Goal: Information Seeking & Learning: Learn about a topic

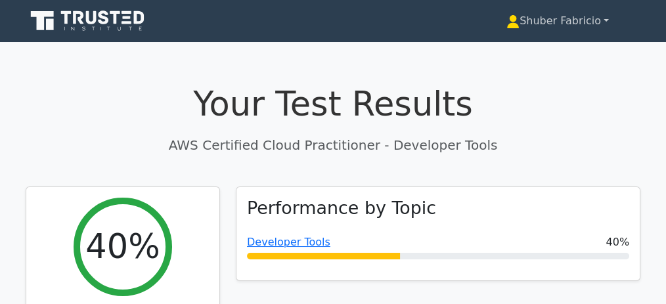
click at [605, 20] on link "Shuber Fabricio" at bounding box center [558, 21] width 166 height 26
click at [505, 53] on link "Profile" at bounding box center [528, 51] width 104 height 21
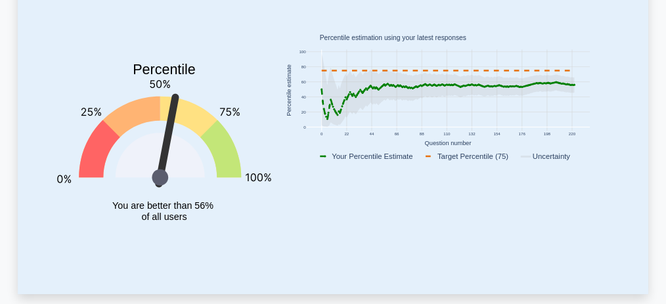
scroll to position [176, 0]
click at [607, 83] on rect at bounding box center [448, 92] width 338 height 152
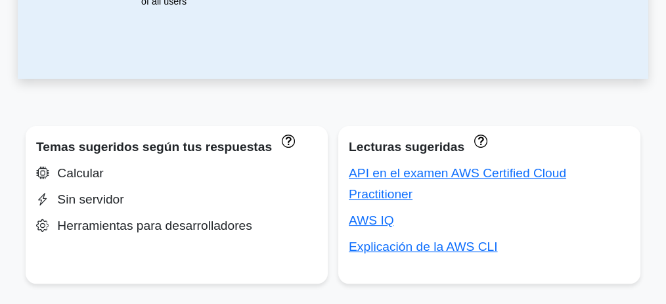
scroll to position [396, 0]
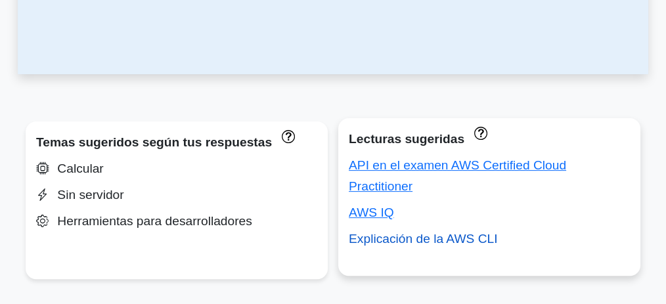
click at [458, 232] on font "Explicación de la AWS CLI" at bounding box center [423, 239] width 149 height 14
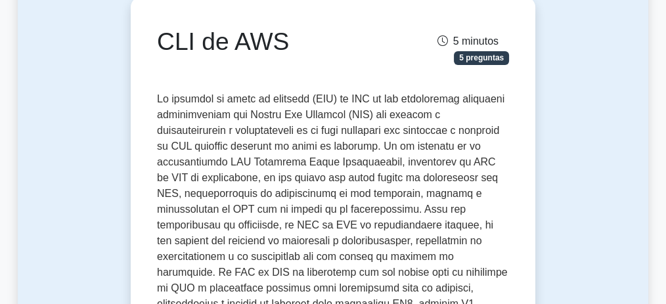
click at [461, 42] on font "5 minutos" at bounding box center [475, 40] width 45 height 11
click at [441, 41] on icon at bounding box center [443, 40] width 11 height 11
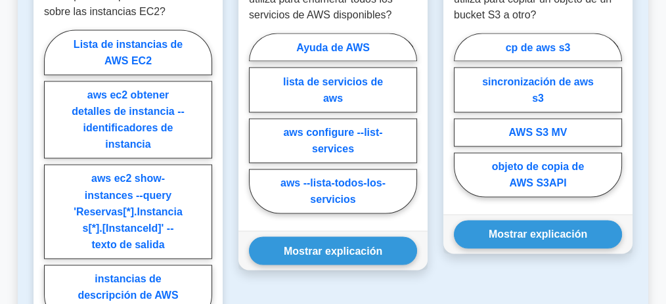
scroll to position [2103, 0]
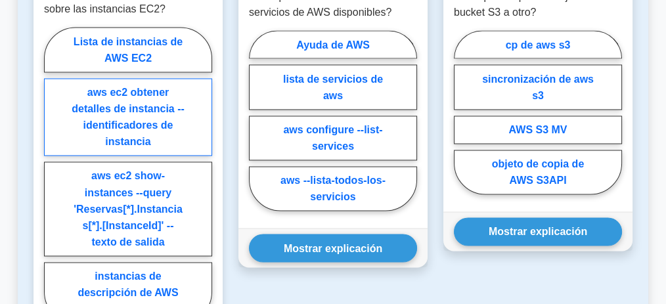
click at [133, 128] on font "aws ec2 obtener detalles de instancia --identificadores de instancia" at bounding box center [128, 117] width 113 height 60
click at [53, 175] on input "aws ec2 obtener detalles de instancia --identificadores de instancia" at bounding box center [48, 179] width 9 height 9
radio input "true"
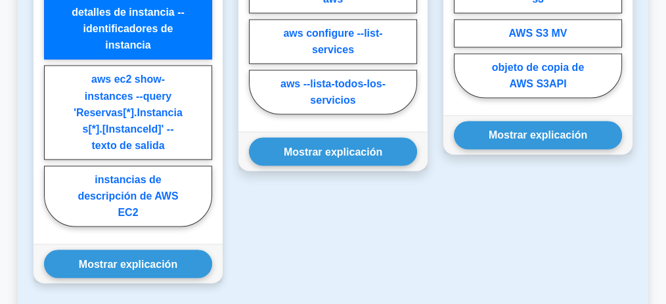
scroll to position [2234, 0]
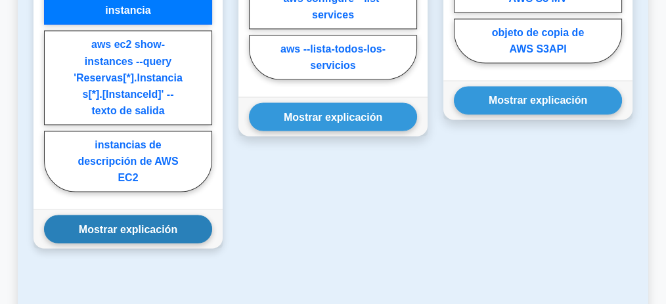
click at [159, 223] on font "Mostrar explicación" at bounding box center [128, 228] width 99 height 11
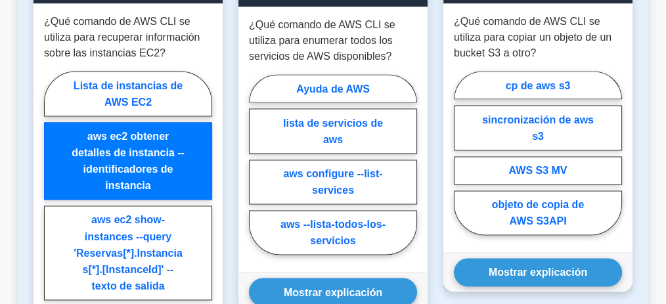
scroll to position [1931, 0]
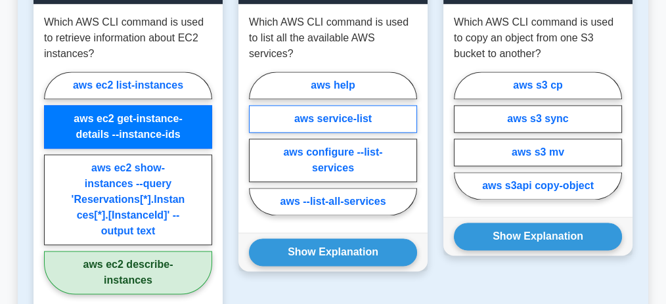
click at [360, 105] on label "aws service-list" at bounding box center [333, 119] width 168 height 28
click at [258, 143] on input "aws service-list" at bounding box center [253, 147] width 9 height 9
radio input "true"
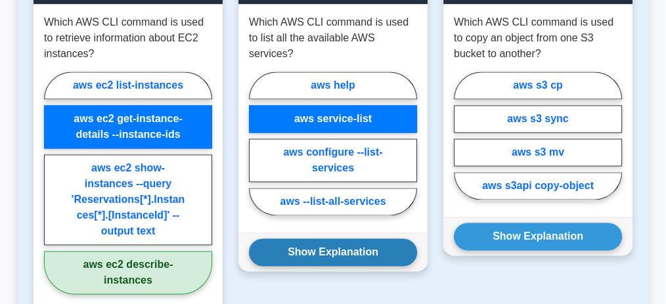
click at [392, 239] on button "Show Explanation" at bounding box center [333, 253] width 168 height 28
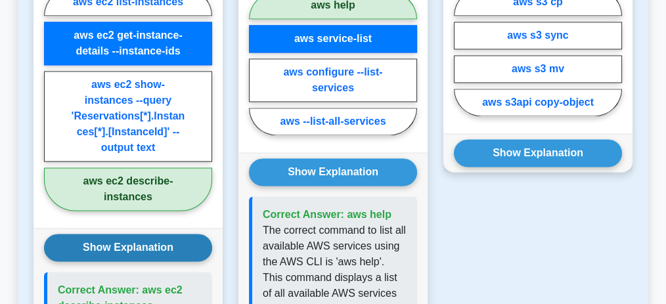
scroll to position [1887, 0]
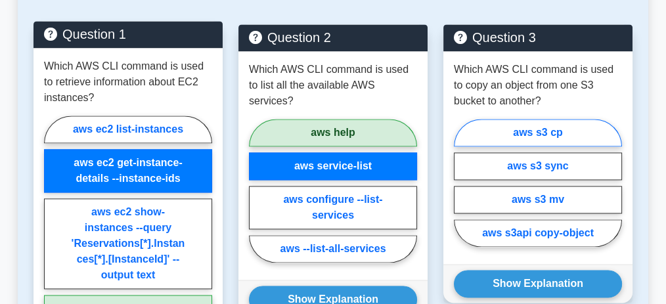
click at [568, 119] on label "aws s3 cp" at bounding box center [538, 133] width 168 height 28
click at [463, 183] on input "aws s3 cp" at bounding box center [458, 187] width 9 height 9
radio input "true"
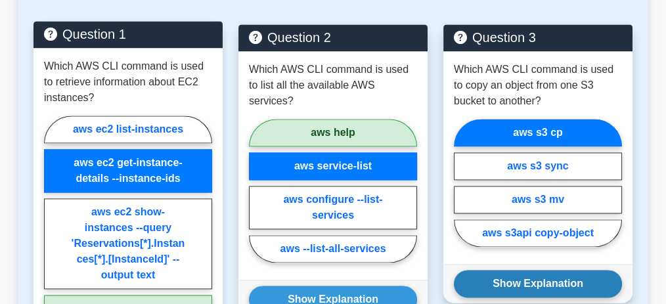
click at [585, 270] on button "Show Explanation" at bounding box center [538, 284] width 168 height 28
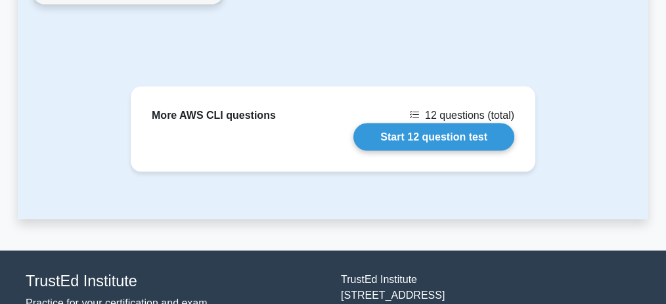
scroll to position [2676, 0]
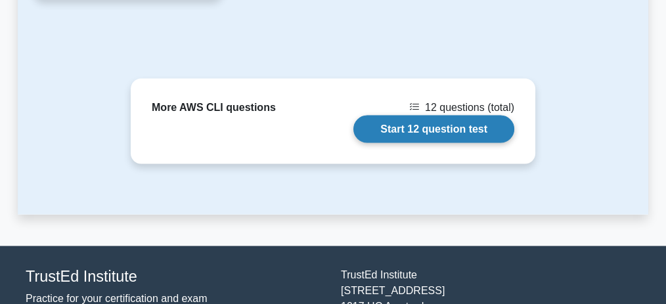
click at [426, 116] on link "Start 12 question test" at bounding box center [434, 130] width 161 height 28
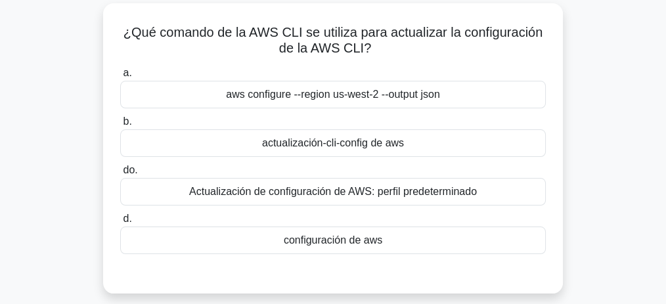
scroll to position [87, 0]
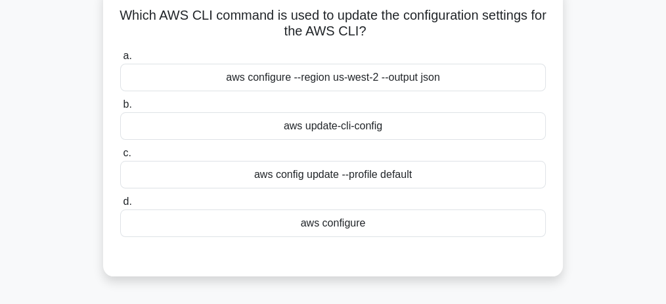
click at [392, 127] on div "aws update-cli-config" at bounding box center [333, 126] width 426 height 28
click at [120, 109] on input "b. aws update-cli-config" at bounding box center [120, 105] width 0 height 9
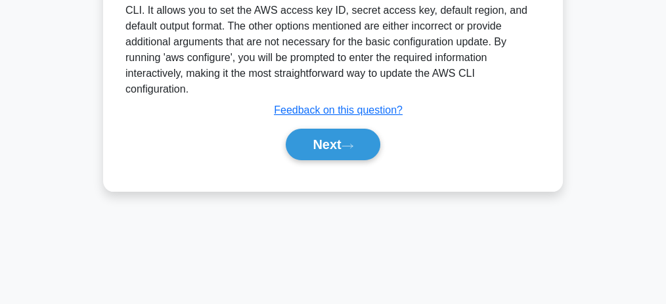
scroll to position [405, 0]
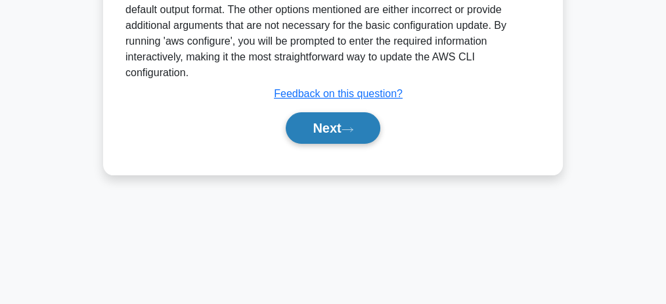
click at [332, 133] on button "Next" at bounding box center [333, 128] width 94 height 32
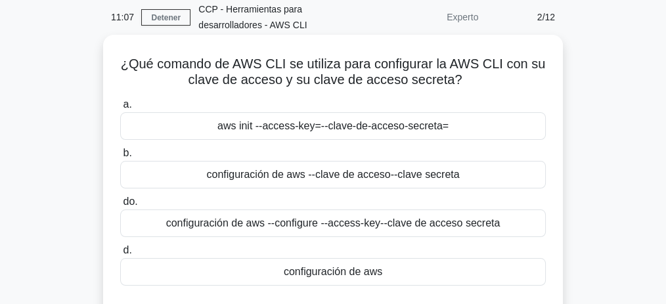
scroll to position [47, 0]
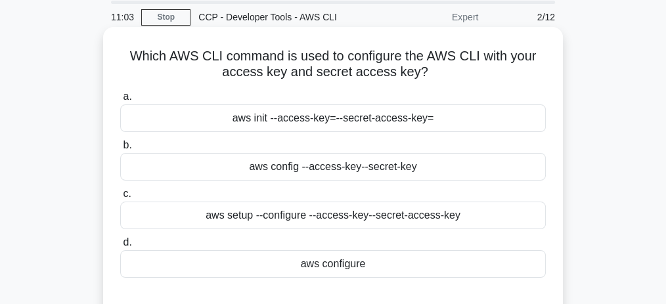
click at [346, 120] on access-key "--secret-access-key=" at bounding box center [385, 118] width 98 height 16
click at [120, 101] on input "a. aws init --access-key= --secret-access-key=" at bounding box center [120, 97] width 0 height 9
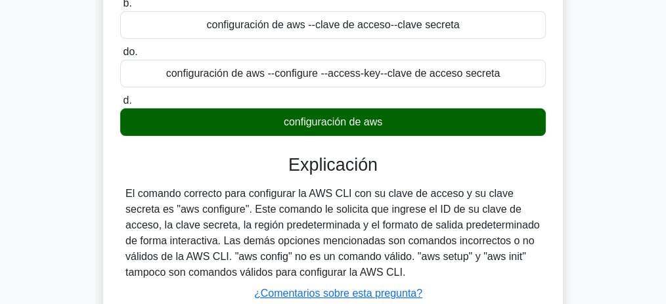
scroll to position [309, 0]
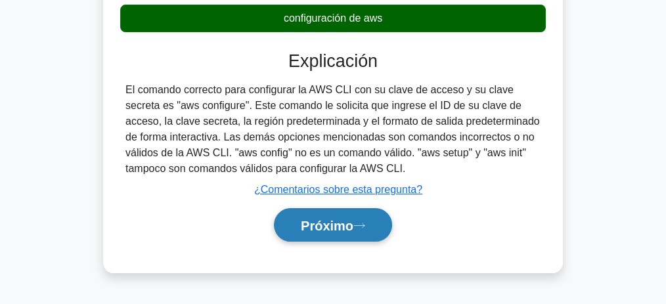
click at [343, 223] on font "Próximo" at bounding box center [327, 226] width 53 height 14
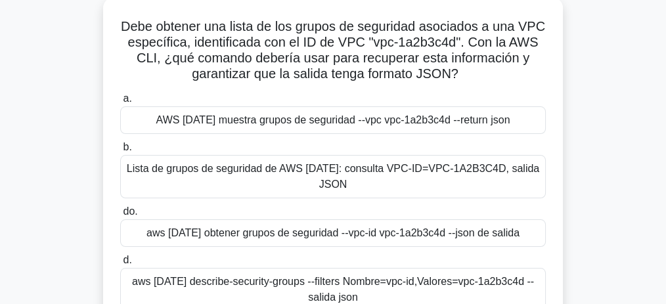
scroll to position [91, 0]
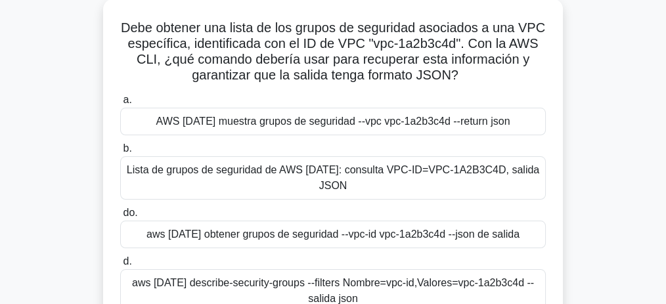
click at [406, 277] on font "aws ec2 describe-security-groups --filters Nombre=vpc-id,Valores=vpc-1a2b3c4d -…" at bounding box center [333, 290] width 402 height 27
click at [120, 266] on input "d. aws ec2 describe-security-groups --filters Nombre=vpc-id,Valores=vpc-1a2b3c4…" at bounding box center [120, 262] width 0 height 9
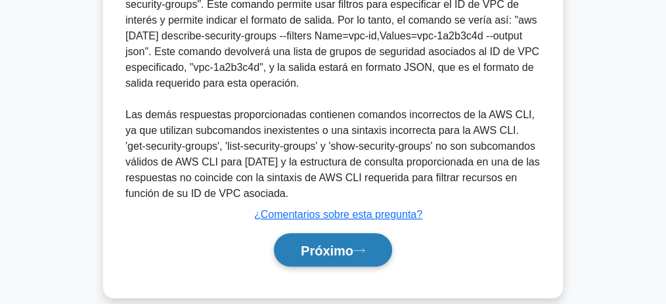
click at [329, 244] on font "Próximo" at bounding box center [327, 251] width 53 height 14
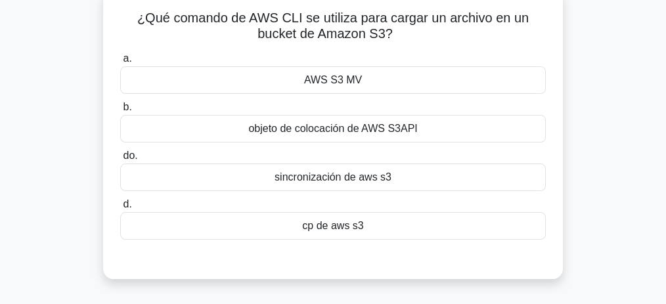
scroll to position [99, 0]
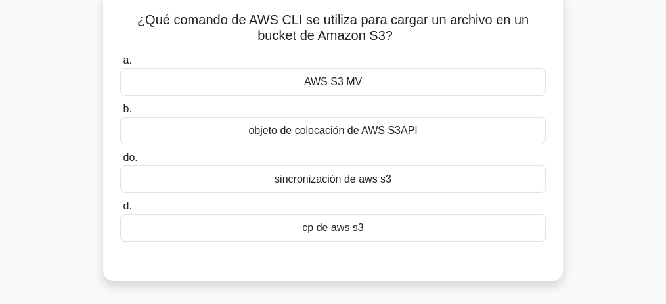
click at [395, 230] on div "cp de aws s3" at bounding box center [333, 228] width 426 height 28
click at [120, 211] on input "d. cp de aws s3" at bounding box center [120, 206] width 0 height 9
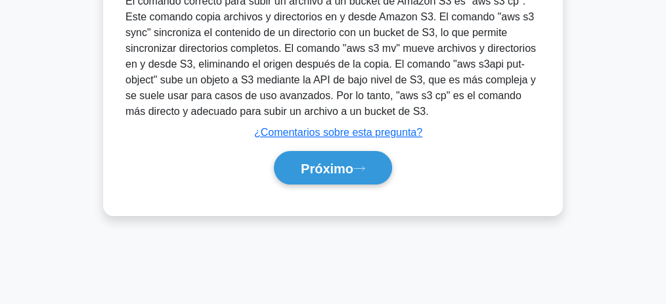
scroll to position [405, 0]
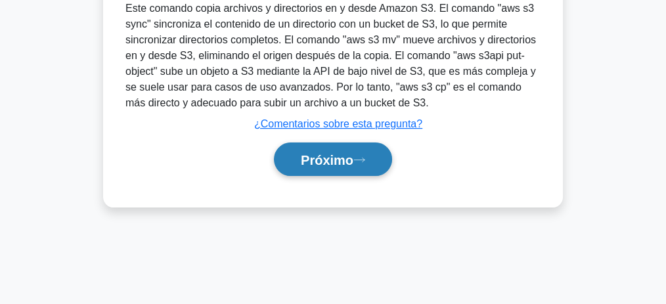
click at [326, 158] on font "Próximo" at bounding box center [327, 160] width 53 height 14
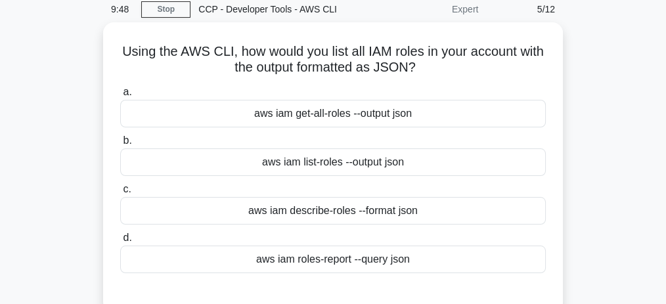
scroll to position [47, 0]
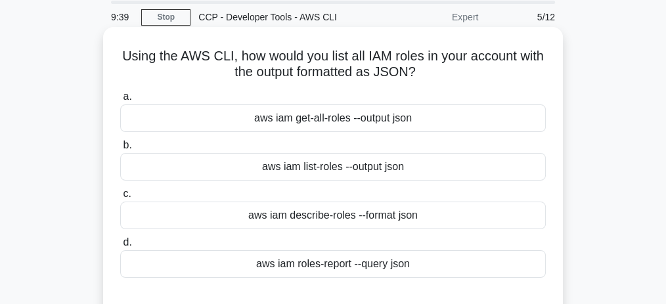
click at [397, 270] on div "aws iam roles-report --query json" at bounding box center [333, 264] width 426 height 28
click at [120, 247] on input "d. aws iam roles-report --query json" at bounding box center [120, 243] width 0 height 9
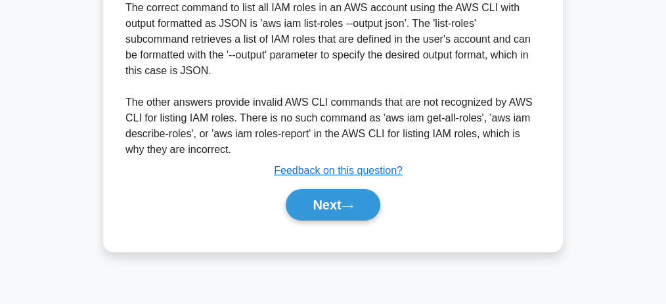
scroll to position [397, 0]
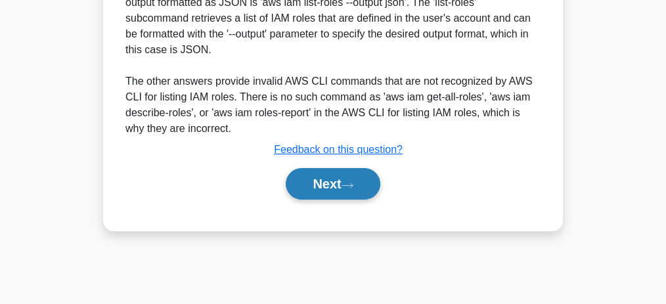
click at [318, 175] on button "Next" at bounding box center [333, 184] width 94 height 32
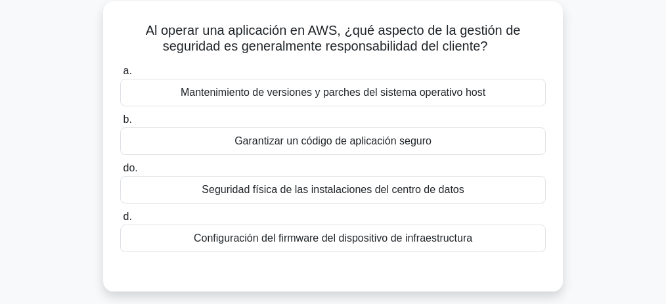
scroll to position [91, 0]
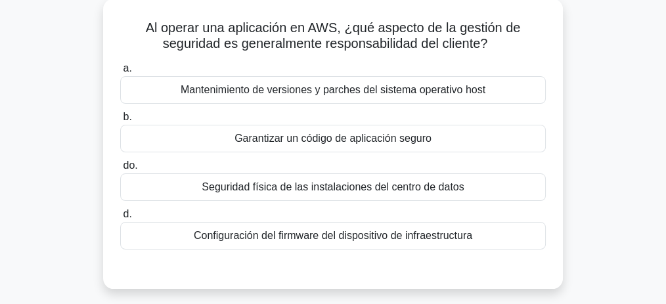
click at [405, 91] on font "Mantenimiento de versiones y parches del sistema operativo host" at bounding box center [333, 89] width 305 height 11
click at [120, 73] on input "a. Mantenimiento de versiones y parches del sistema operativo host" at bounding box center [120, 68] width 0 height 9
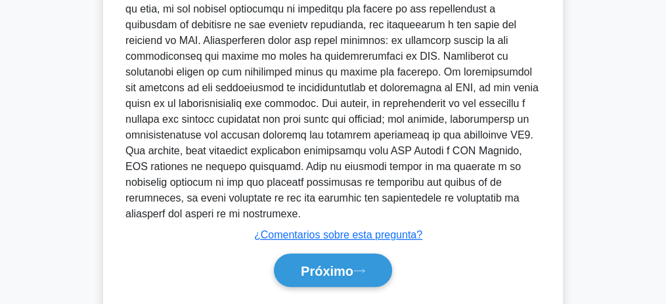
scroll to position [505, 0]
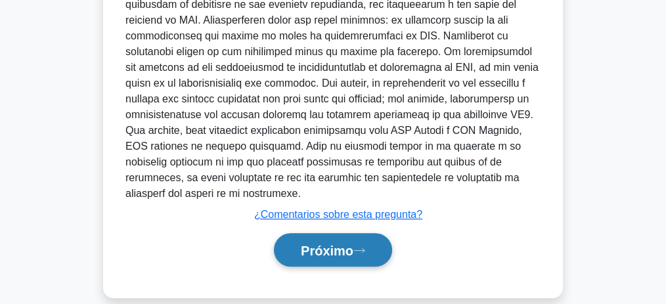
click at [344, 244] on font "Próximo" at bounding box center [327, 251] width 53 height 14
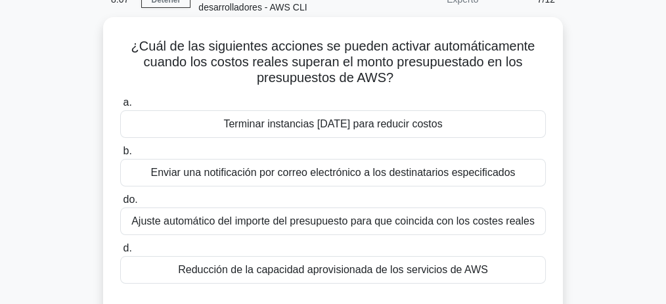
scroll to position [70, 0]
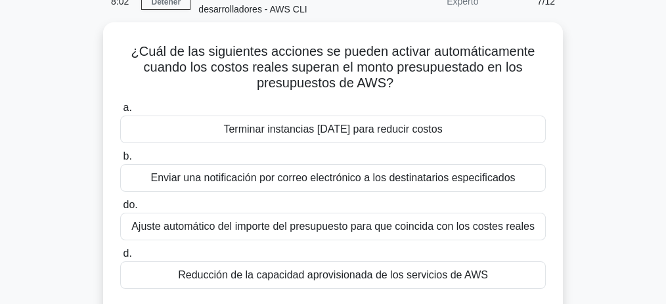
click at [597, 172] on div "¿Cuál de las siguientes acciones se pueden activar automáticamente cuando los c…" at bounding box center [333, 183] width 631 height 322
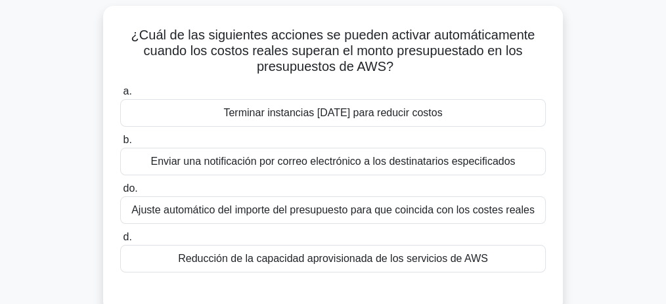
scroll to position [114, 0]
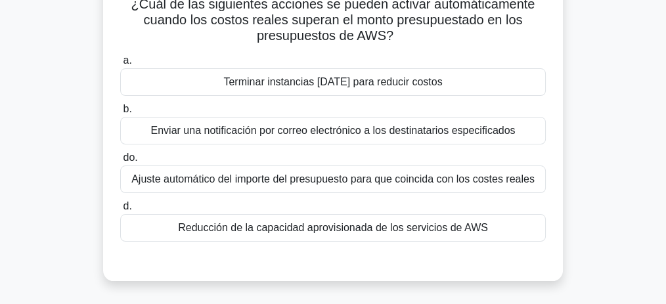
click at [219, 182] on font "Ajuste automático del importe del presupuesto para que coincida con los costes …" at bounding box center [332, 178] width 403 height 11
click at [120, 162] on input "do. Ajuste automático del importe del presupuesto para que coincida con los cos…" at bounding box center [120, 158] width 0 height 9
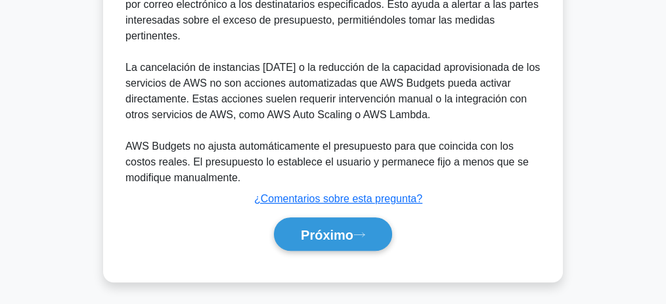
scroll to position [458, 0]
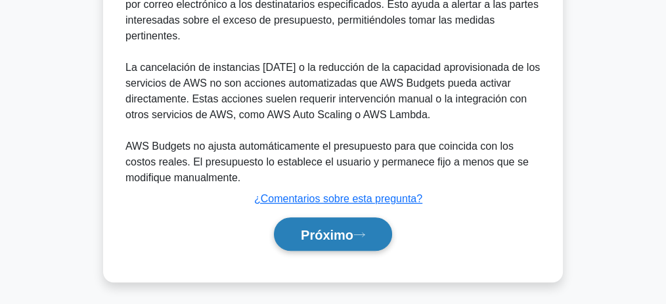
click at [373, 231] on button "Próximo" at bounding box center [333, 235] width 118 height 34
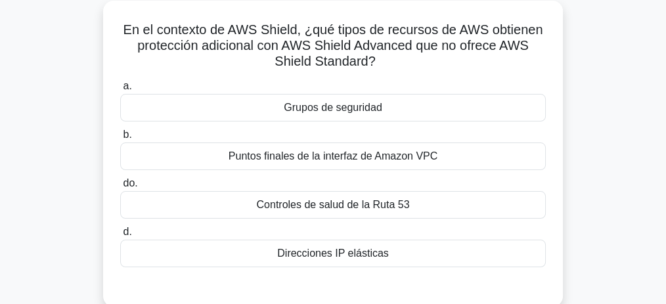
scroll to position [108, 0]
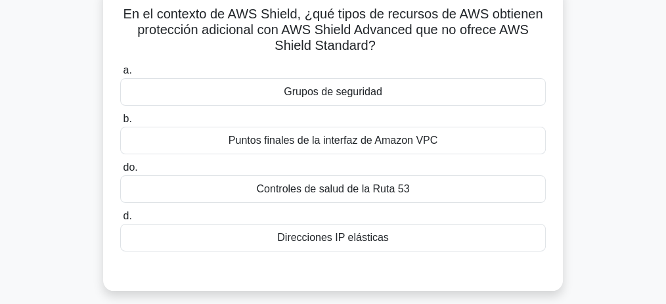
click at [582, 177] on div "En el contexto de AWS Shield, ¿qué tipos de recursos de AWS obtienen protección…" at bounding box center [333, 146] width 631 height 322
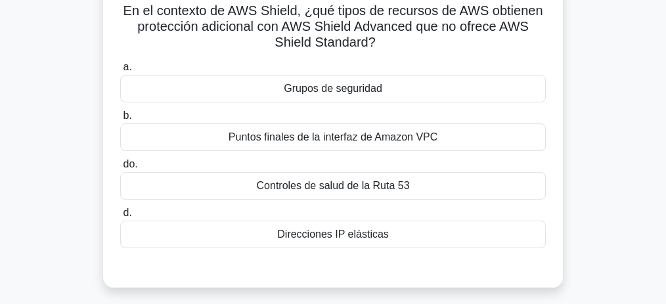
click at [320, 131] on font "Puntos finales de la interfaz de Amazon VPC" at bounding box center [333, 136] width 209 height 11
click at [120, 120] on input "b. Puntos finales de la interfaz de Amazon VPC" at bounding box center [120, 116] width 0 height 9
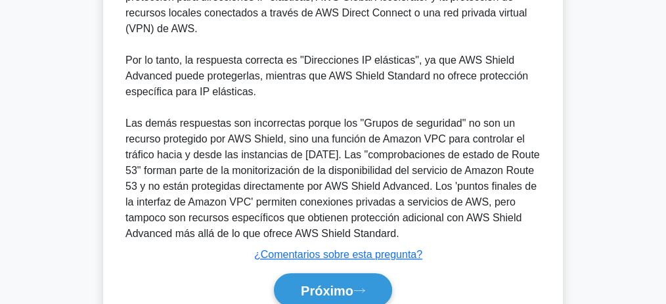
scroll to position [568, 0]
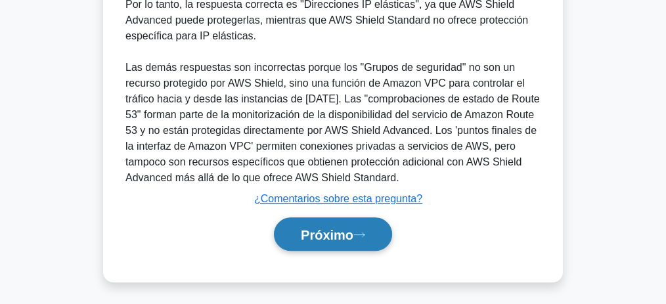
click at [339, 230] on font "Próximo" at bounding box center [327, 235] width 53 height 14
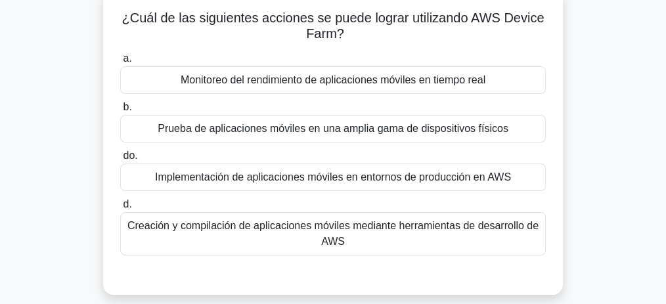
scroll to position [99, 0]
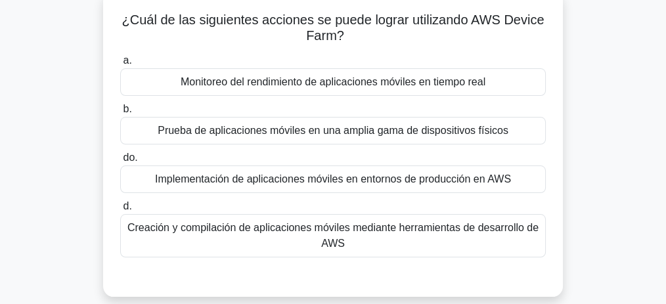
click at [387, 80] on font "Monitoreo del rendimiento de aplicaciones móviles en tiempo real" at bounding box center [333, 81] width 305 height 11
click at [120, 65] on input "a. Monitoreo del rendimiento de aplicaciones móviles en tiempo real" at bounding box center [120, 61] width 0 height 9
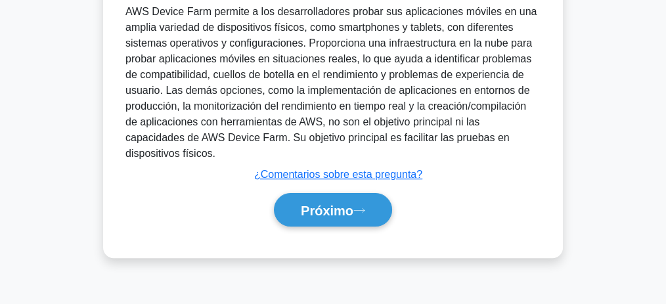
scroll to position [405, 0]
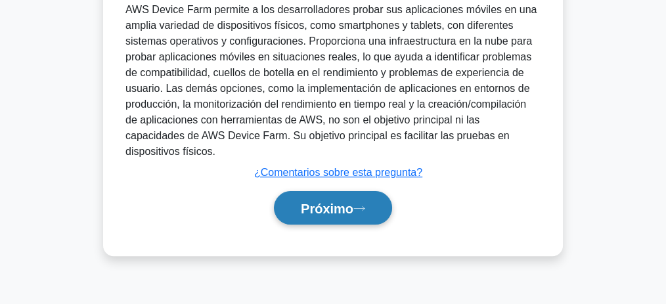
click at [323, 202] on font "Próximo" at bounding box center [327, 209] width 53 height 14
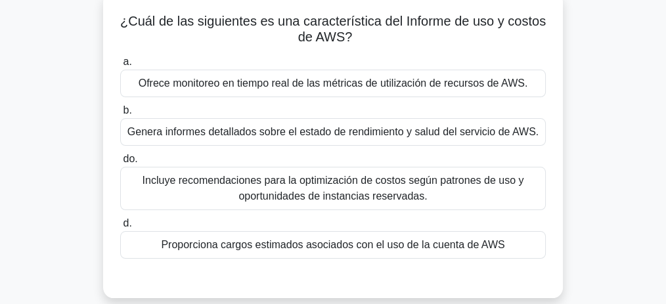
scroll to position [99, 0]
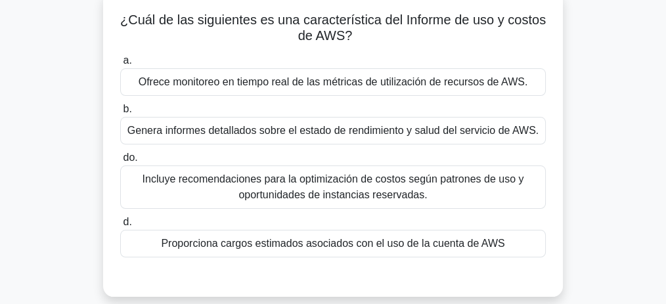
click at [400, 79] on font "Ofrece monitoreo en tiempo real de las métricas de utilización de recursos de A…" at bounding box center [334, 81] width 390 height 11
click at [120, 65] on input "a. Ofrece monitoreo en tiempo real de las métricas de utilización de recursos d…" at bounding box center [120, 61] width 0 height 9
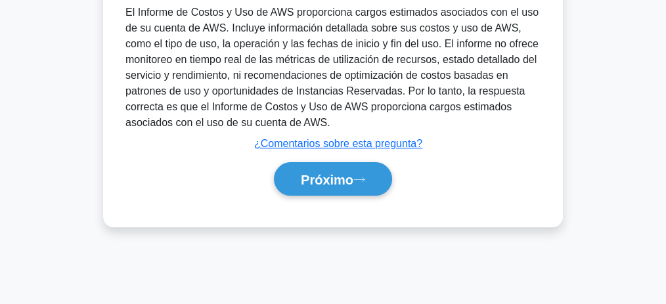
scroll to position [405, 0]
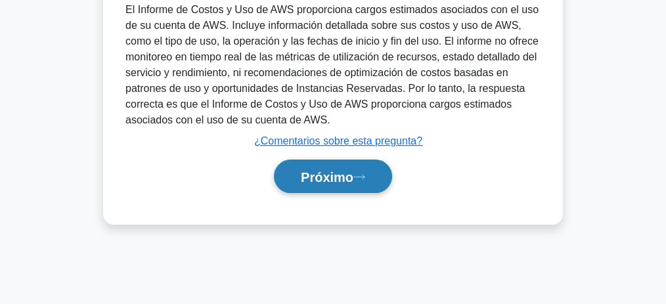
click at [334, 163] on button "Próximo" at bounding box center [333, 177] width 118 height 34
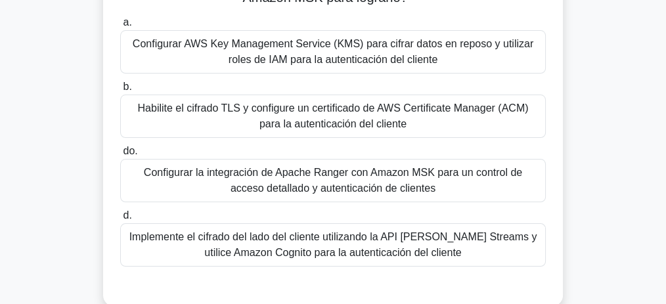
scroll to position [186, 0]
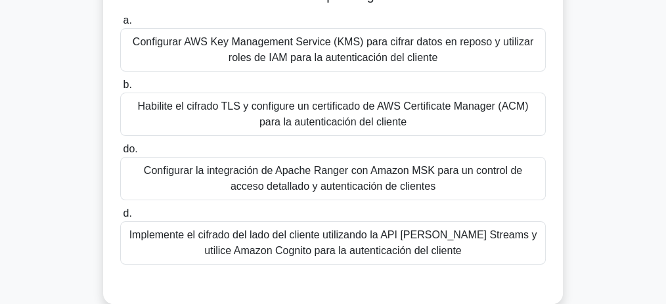
click at [377, 116] on font "Habilite el cifrado TLS y configure un certificado de AWS Certificate Manager (…" at bounding box center [333, 114] width 391 height 27
click at [120, 89] on input "b. Habilite el cifrado TLS y configure un certificado de AWS Certificate Manage…" at bounding box center [120, 85] width 0 height 9
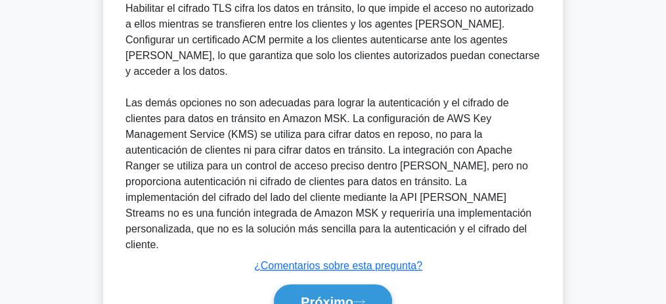
scroll to position [630, 0]
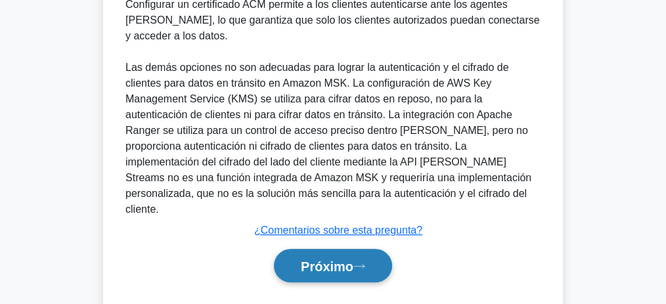
click at [327, 260] on font "Próximo" at bounding box center [327, 267] width 53 height 14
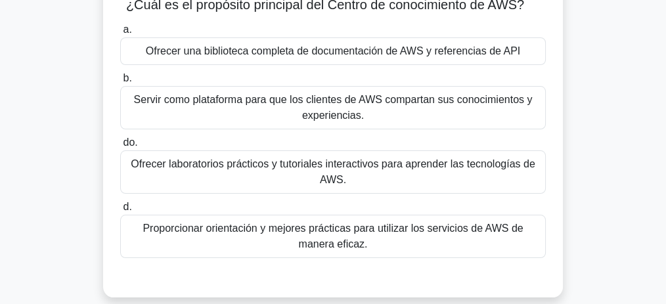
scroll to position [114, 0]
click at [417, 223] on font "Proporcionar orientación y mejores prácticas para utilizar los servicios de AWS…" at bounding box center [333, 236] width 380 height 27
click at [120, 212] on input "d. Proporcionar orientación y mejores prácticas para utilizar los servicios de …" at bounding box center [120, 207] width 0 height 9
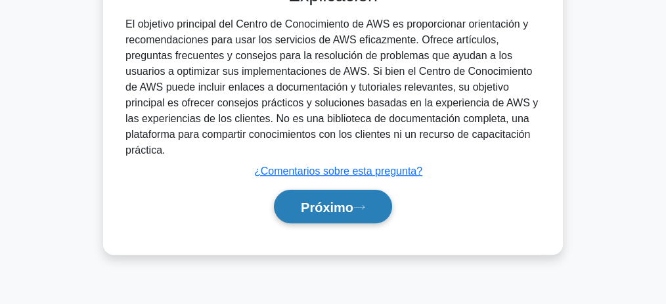
click at [338, 210] on font "Próximo" at bounding box center [327, 207] width 53 height 14
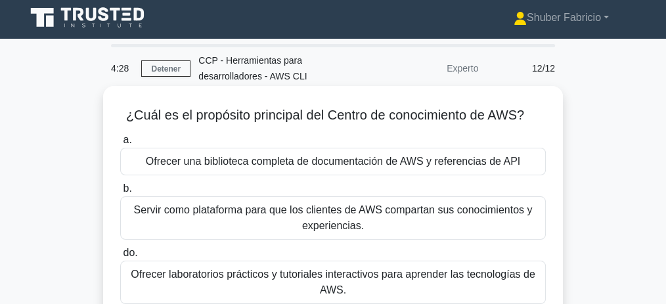
scroll to position [0, 0]
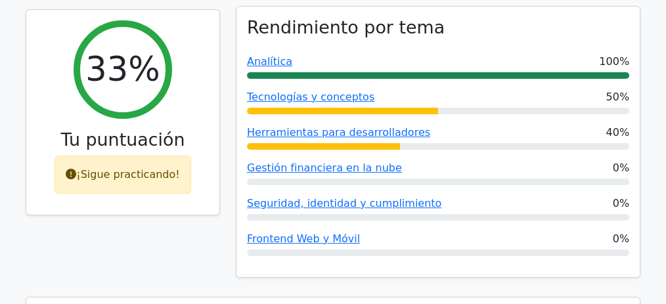
scroll to position [175, 0]
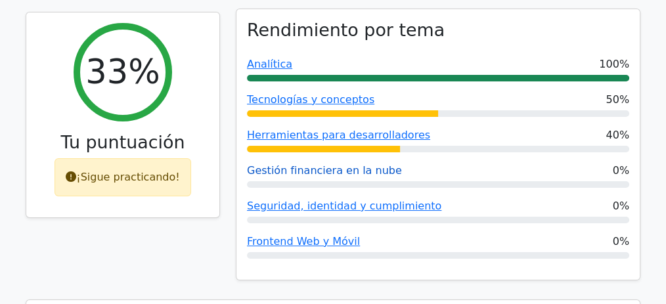
click at [348, 170] on font "Gestión financiera en la nube" at bounding box center [324, 170] width 155 height 12
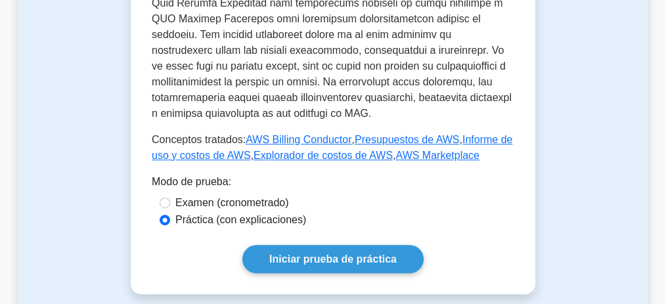
scroll to position [832, 0]
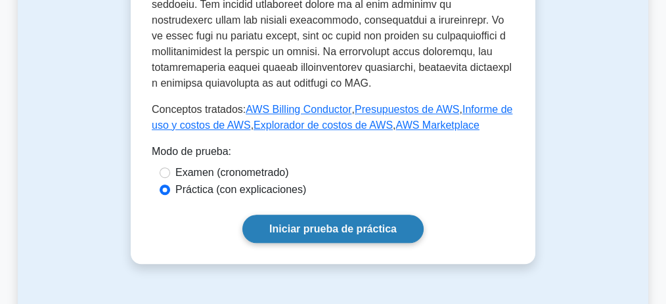
click at [372, 223] on font "Iniciar prueba de práctica" at bounding box center [332, 228] width 127 height 11
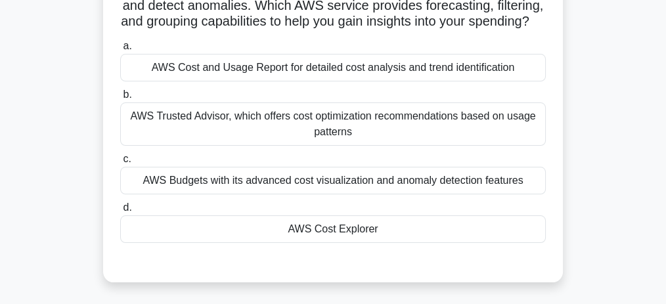
scroll to position [131, 0]
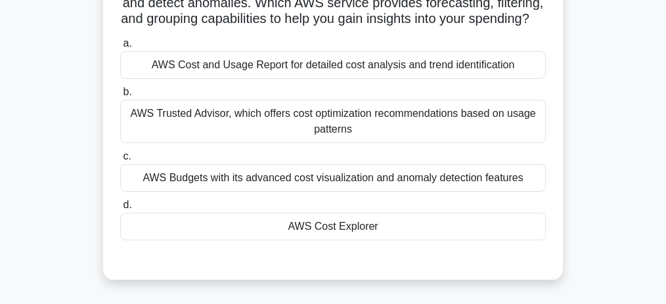
click at [339, 79] on div "AWS Cost and Usage Report for detailed cost analysis and trend identification" at bounding box center [333, 65] width 426 height 28
click at [120, 48] on input "a. AWS Cost and Usage Report for detailed cost analysis and trend identification" at bounding box center [120, 43] width 0 height 9
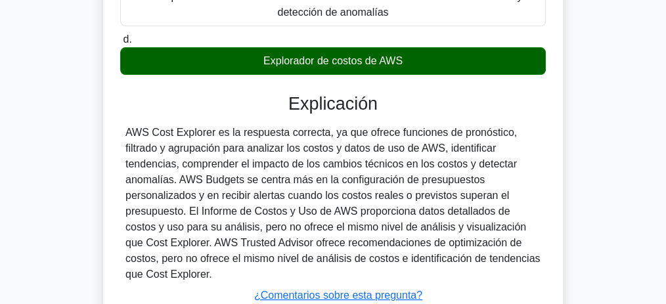
scroll to position [350, 0]
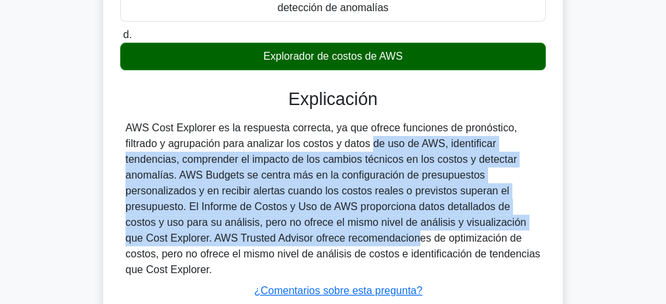
drag, startPoint x: 294, startPoint y: 145, endPoint x: 283, endPoint y: 239, distance: 94.7
click at [283, 239] on font "AWS Cost Explorer es la respuesta correcta, ya que ofrece funciones de pronósti…" at bounding box center [333, 198] width 415 height 153
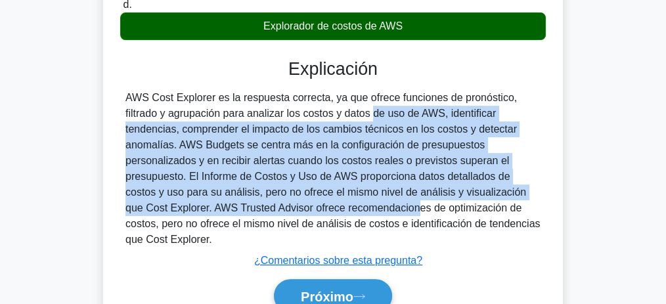
scroll to position [442, 0]
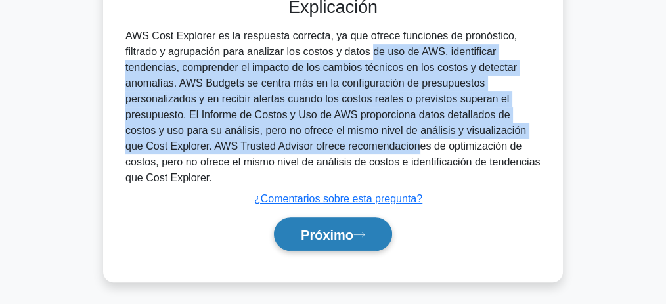
click at [332, 235] on font "Próximo" at bounding box center [327, 235] width 53 height 14
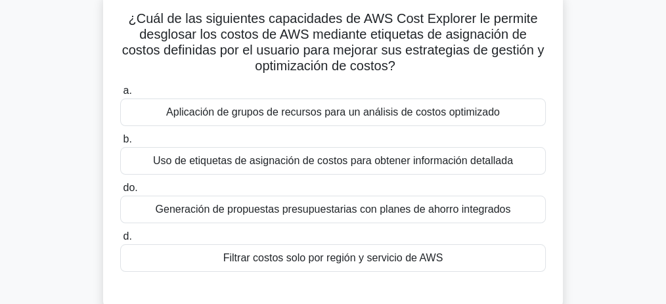
scroll to position [87, 0]
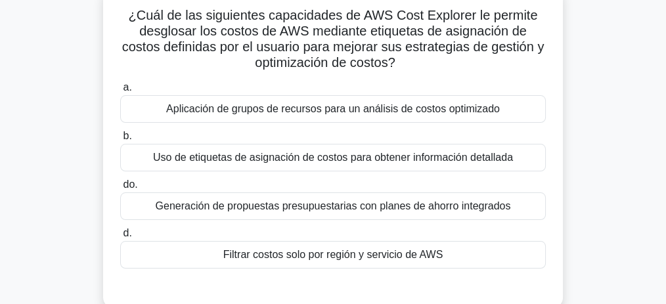
click at [383, 162] on font "Uso de etiquetas de asignación de costos para obtener información detallada" at bounding box center [333, 157] width 360 height 11
click at [120, 141] on input "b. Uso de etiquetas de asignación de costos para obtener información detallada" at bounding box center [120, 136] width 0 height 9
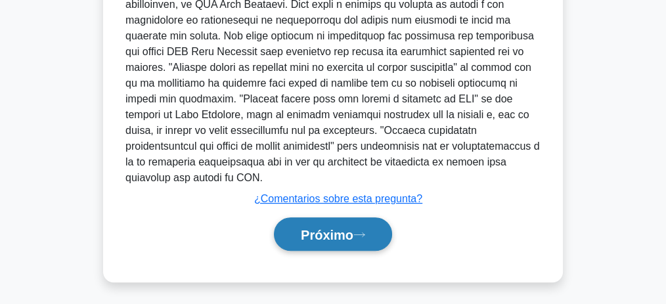
click at [365, 227] on button "Próximo" at bounding box center [333, 235] width 118 height 34
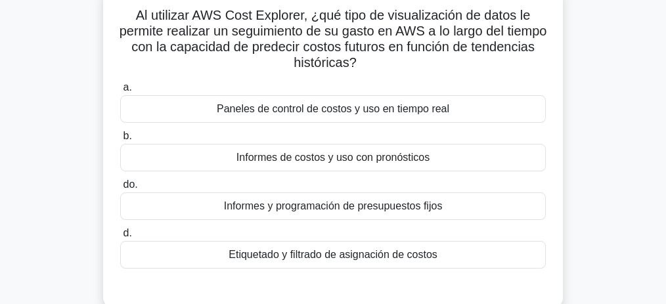
click at [558, 133] on div "Al utilizar AWS Cost Explorer, ¿qué tipo de visualización de datos le permite r…" at bounding box center [333, 147] width 460 height 322
click at [369, 158] on font "Informes de costos y uso con pronósticos" at bounding box center [333, 157] width 193 height 11
click at [120, 141] on input "b. Informes de costos y uso con pronósticos" at bounding box center [120, 136] width 0 height 9
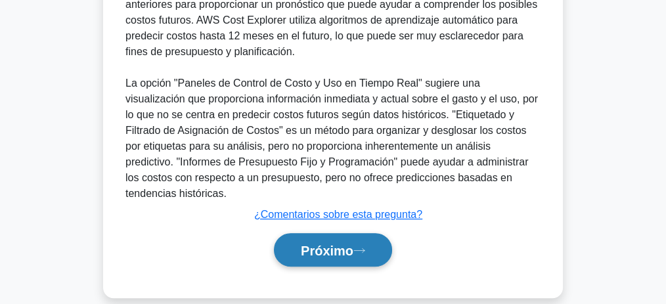
click at [348, 244] on font "Próximo" at bounding box center [327, 251] width 53 height 14
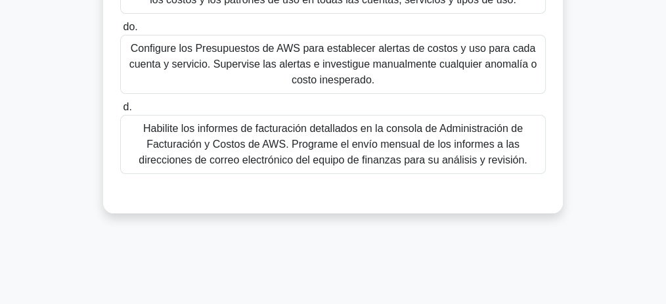
scroll to position [394, 0]
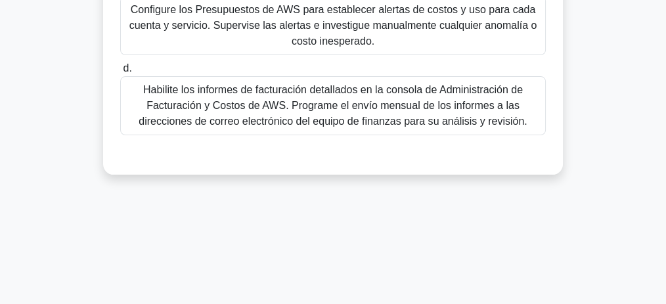
click at [394, 118] on font "Habilite los informes de facturación detallados en la consola de Administración…" at bounding box center [333, 105] width 388 height 43
click at [120, 73] on input "d. Habilite los informes de facturación detallados en la consola de Administrac…" at bounding box center [120, 68] width 0 height 9
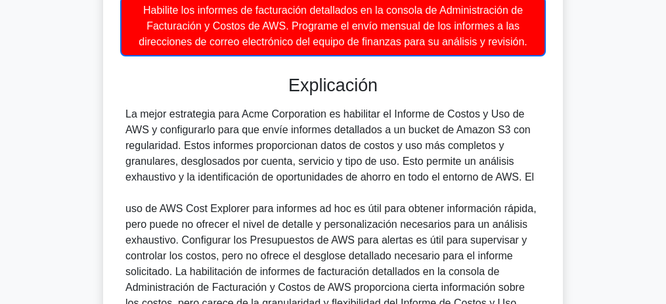
scroll to position [600, 0]
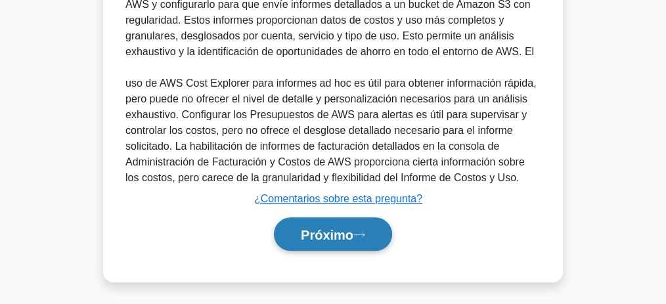
click at [352, 228] on font "Próximo" at bounding box center [327, 235] width 53 height 14
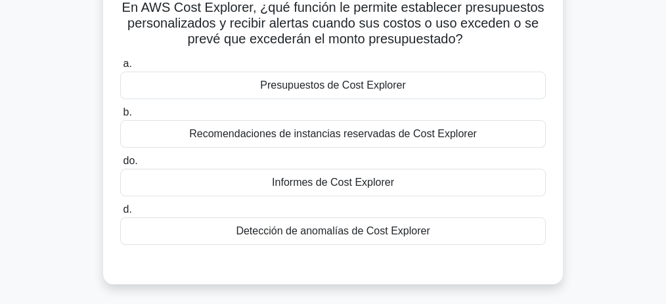
scroll to position [99, 0]
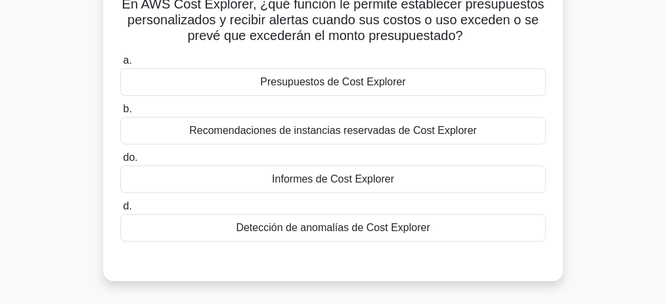
click at [392, 87] on font "Presupuestos de Cost Explorer" at bounding box center [332, 81] width 145 height 11
click at [120, 65] on input "a. Presupuestos de Cost Explorer" at bounding box center [120, 61] width 0 height 9
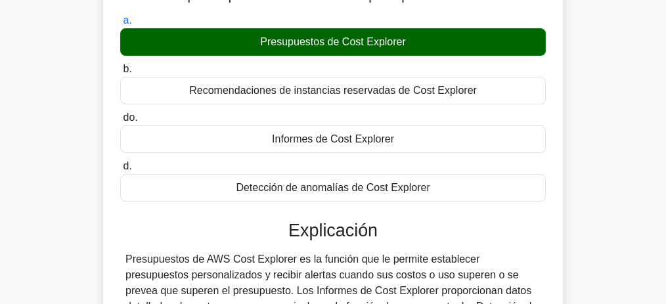
scroll to position [317, 0]
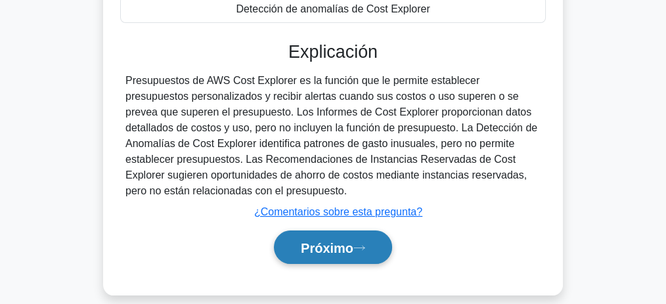
click at [333, 254] on button "Próximo" at bounding box center [333, 248] width 118 height 34
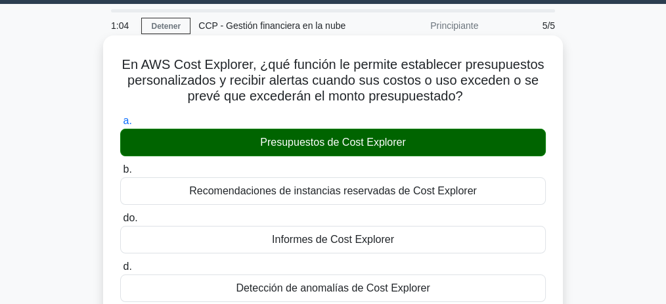
scroll to position [0, 0]
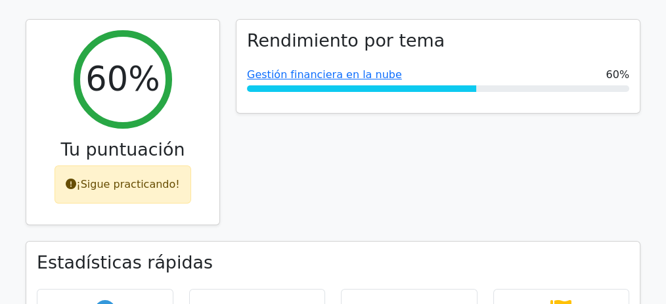
scroll to position [175, 0]
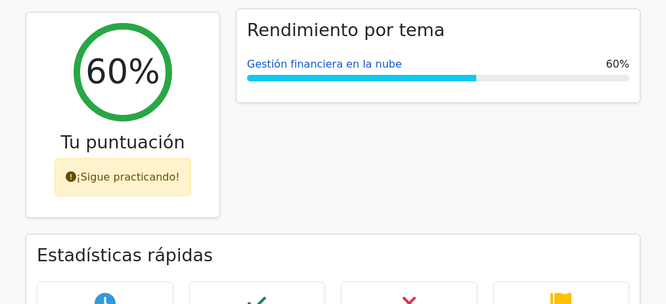
click at [327, 62] on font "Gestión financiera en la nube" at bounding box center [324, 64] width 155 height 12
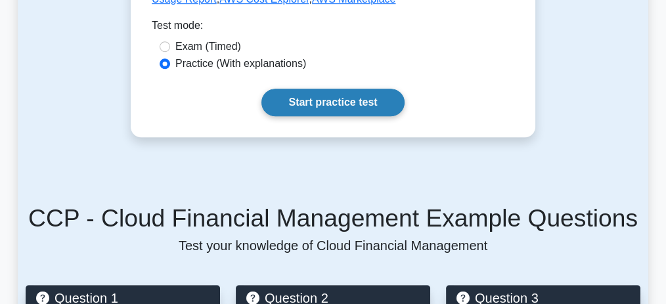
click at [330, 89] on link "Start practice test" at bounding box center [333, 103] width 143 height 28
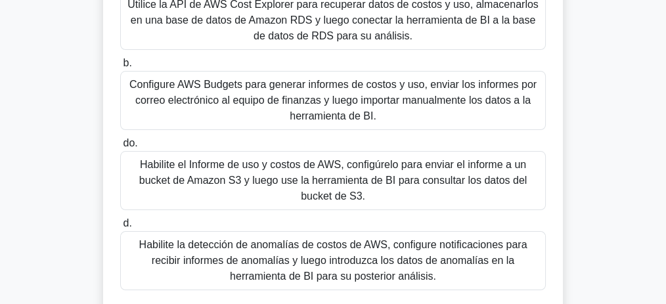
scroll to position [175, 0]
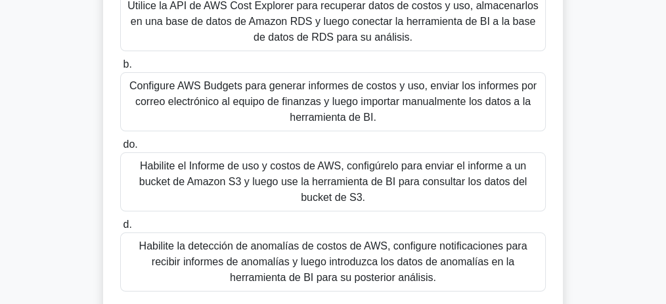
click at [372, 105] on font "Configure AWS Budgets para generar informes de costos y uso, enviar los informe…" at bounding box center [332, 101] width 407 height 43
click at [120, 69] on input "b. Configure AWS Budgets para generar informes de costos y uso, enviar los info…" at bounding box center [120, 64] width 0 height 9
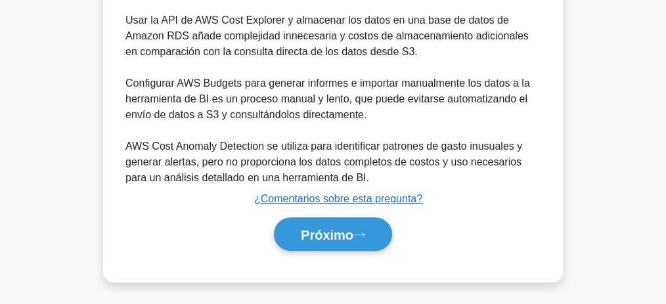
scroll to position [616, 0]
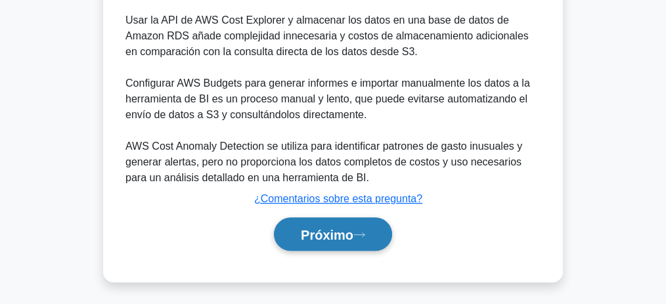
click at [363, 221] on button "Próximo" at bounding box center [333, 235] width 118 height 34
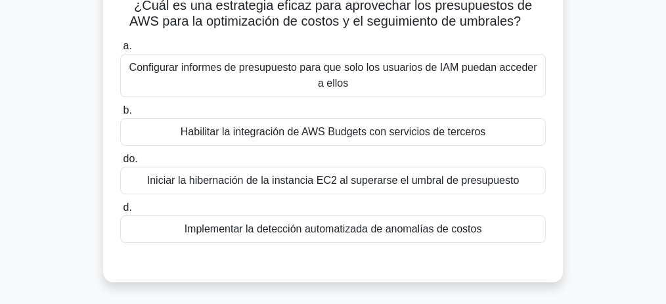
scroll to position [99, 0]
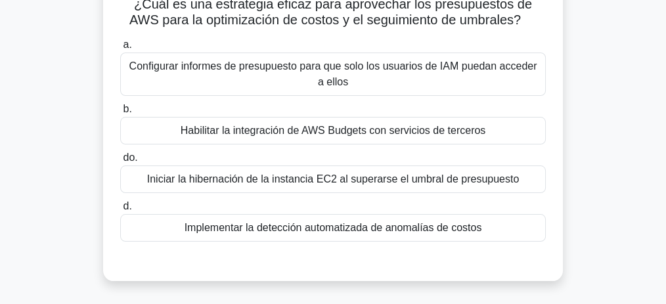
click at [430, 223] on font "Implementar la detección automatizada de anomalías de costos" at bounding box center [334, 227] width 298 height 11
click at [120, 211] on input "d. Implementar la detección automatizada de anomalías de costos" at bounding box center [120, 206] width 0 height 9
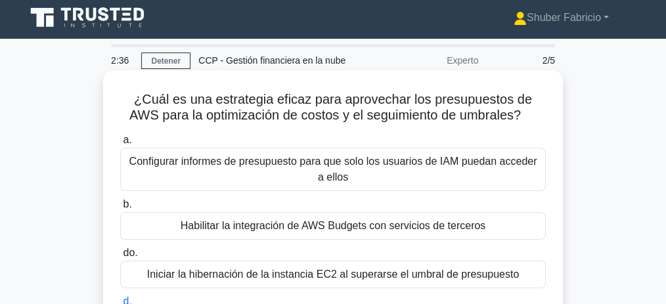
scroll to position [0, 0]
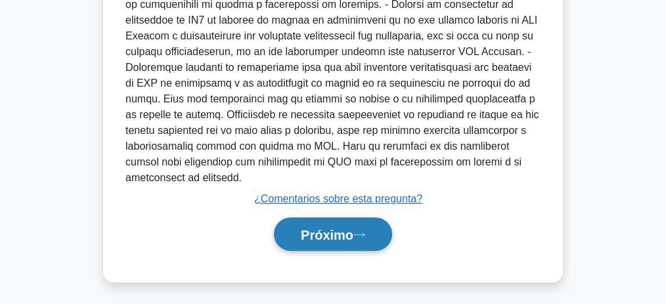
click at [342, 228] on font "Próximo" at bounding box center [327, 235] width 53 height 14
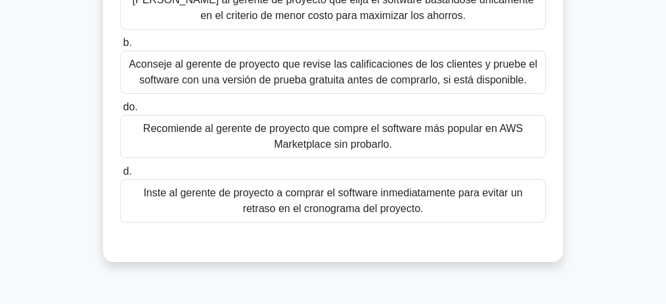
scroll to position [230, 0]
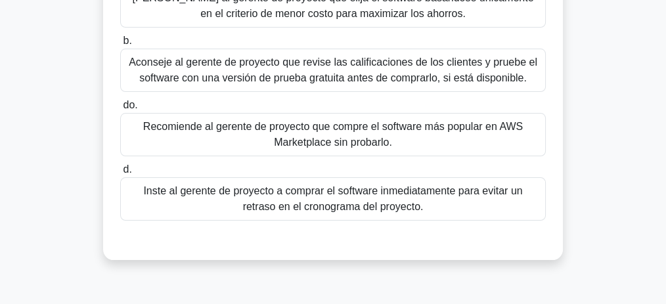
click at [397, 69] on font "Aconseje al gerente de proyecto que revise las calificaciones de los clientes y…" at bounding box center [333, 70] width 409 height 27
click at [120, 45] on input "b. Aconseje al gerente de proyecto que revise las calificaciones de los cliente…" at bounding box center [120, 41] width 0 height 9
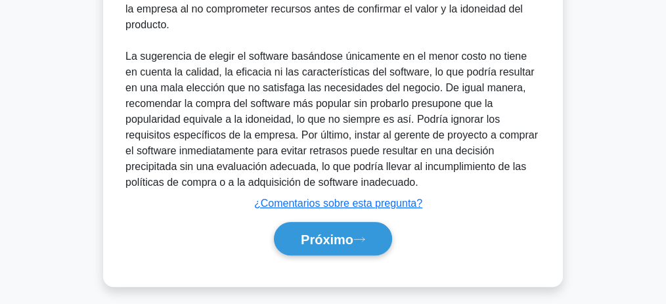
scroll to position [614, 0]
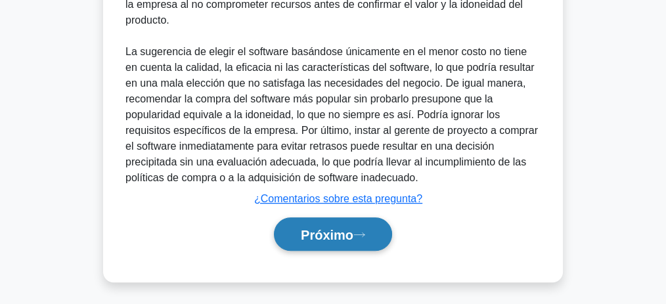
click at [350, 231] on font "Próximo" at bounding box center [327, 235] width 53 height 14
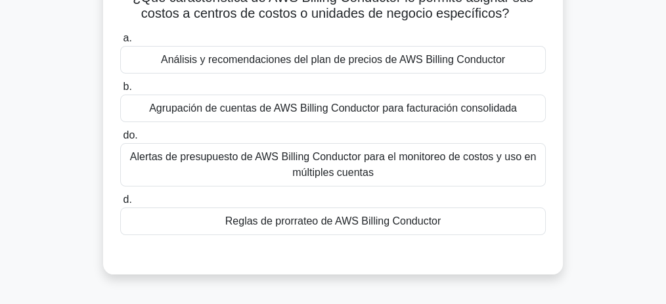
scroll to position [107, 0]
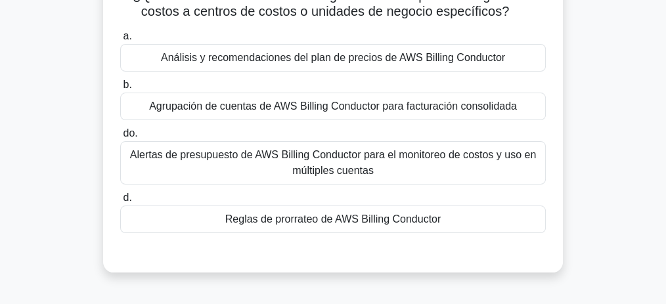
click at [402, 225] on font "Reglas de prorrateo de AWS Billing Conductor" at bounding box center [333, 219] width 216 height 11
click at [120, 202] on input "d. Reglas de prorrateo de AWS Billing Conductor" at bounding box center [120, 198] width 0 height 9
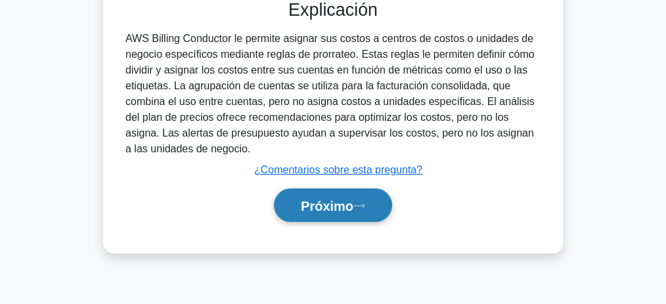
scroll to position [361, 0]
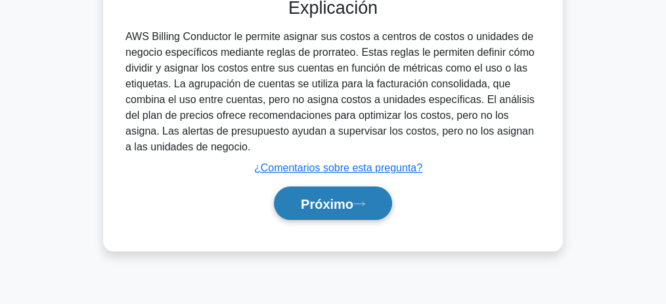
click at [340, 205] on font "Próximo" at bounding box center [327, 204] width 53 height 14
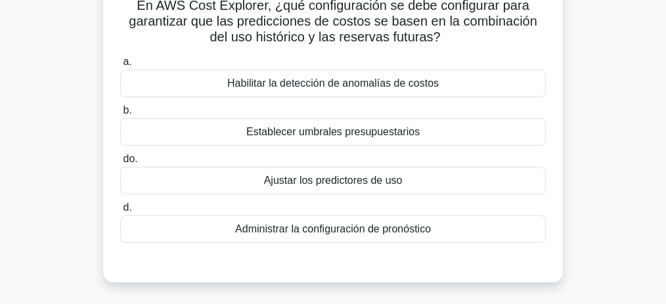
scroll to position [99, 0]
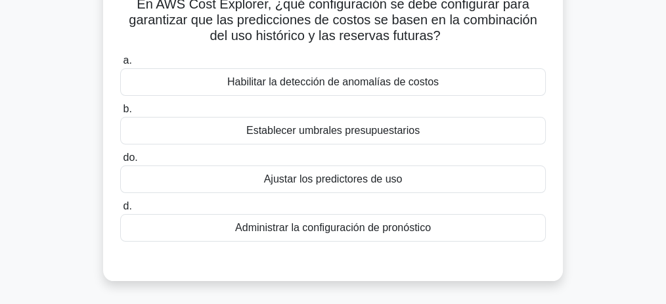
click at [371, 140] on div "Establecer umbrales presupuestarios" at bounding box center [333, 131] width 426 height 28
click at [120, 114] on input "b. Establecer umbrales presupuestarios" at bounding box center [120, 109] width 0 height 9
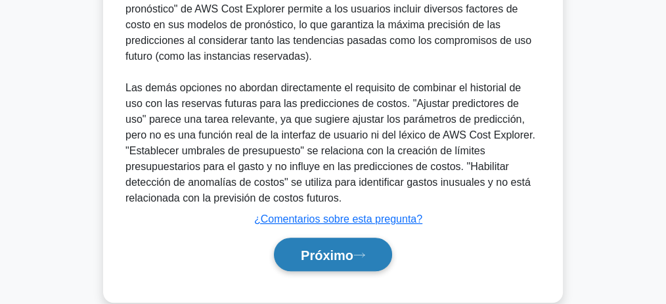
scroll to position [458, 0]
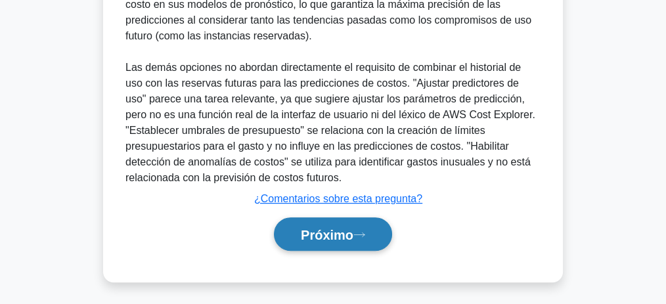
drag, startPoint x: 347, startPoint y: 229, endPoint x: 357, endPoint y: 230, distance: 10.5
click at [348, 229] on font "Próximo" at bounding box center [327, 235] width 53 height 14
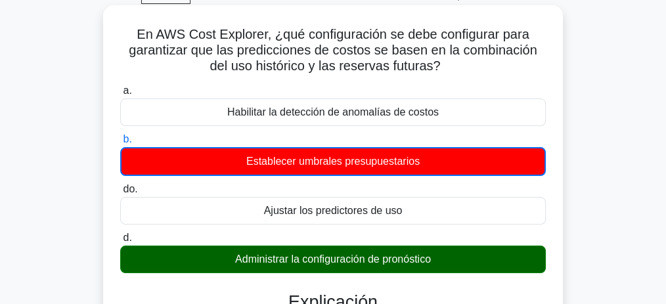
scroll to position [0, 0]
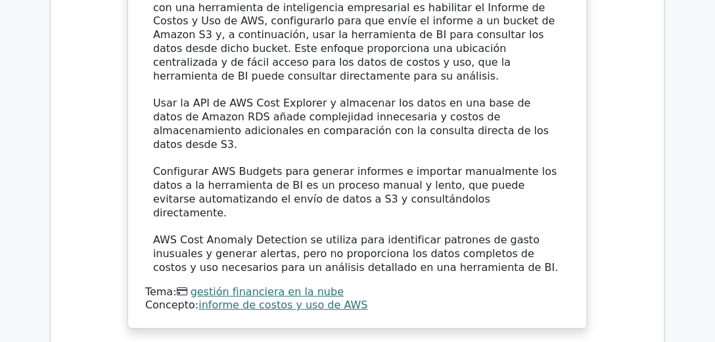
scroll to position [1143, 0]
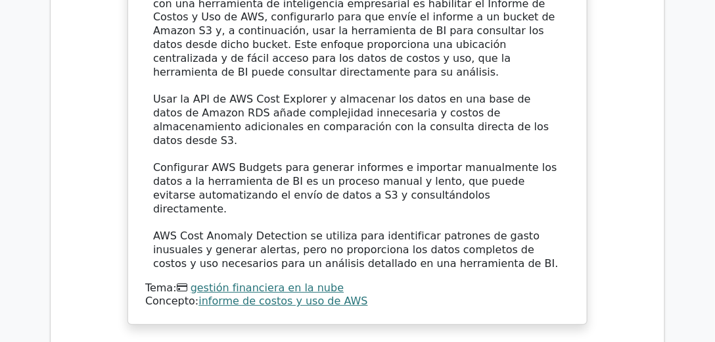
click at [271, 294] on font "informe de costos y uso de AWS" at bounding box center [282, 300] width 169 height 12
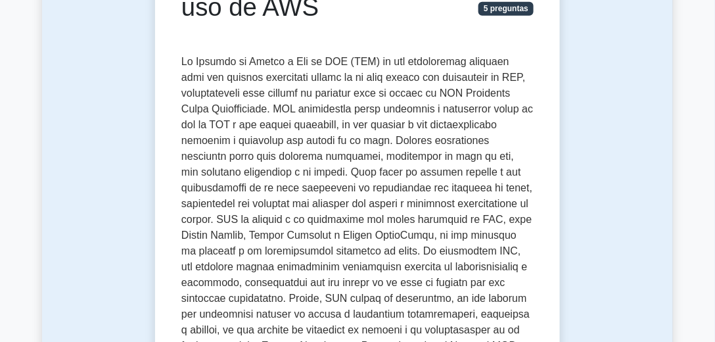
scroll to position [187, 0]
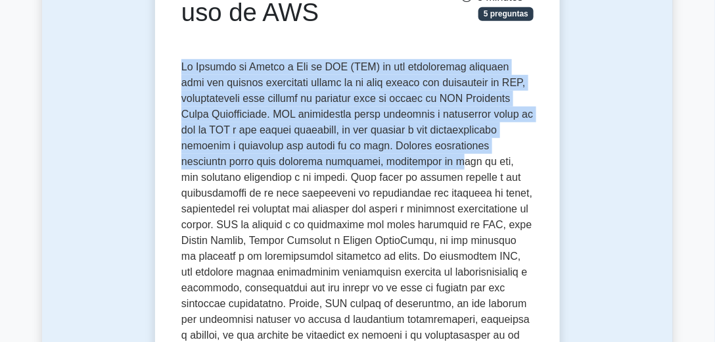
drag, startPoint x: 182, startPoint y: 68, endPoint x: 378, endPoint y: 160, distance: 216.9
click at [386, 166] on font at bounding box center [357, 327] width 352 height 532
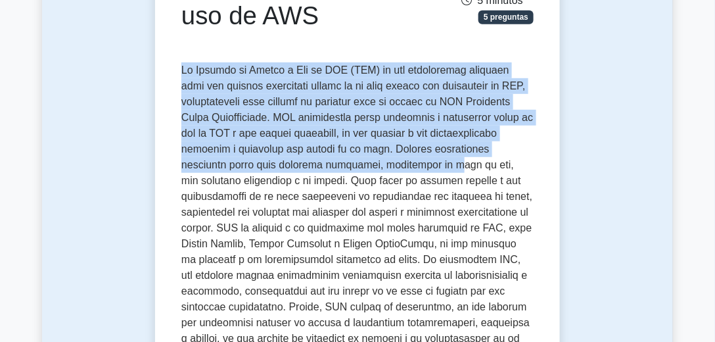
drag, startPoint x: 331, startPoint y: 129, endPoint x: 582, endPoint y: 136, distance: 251.1
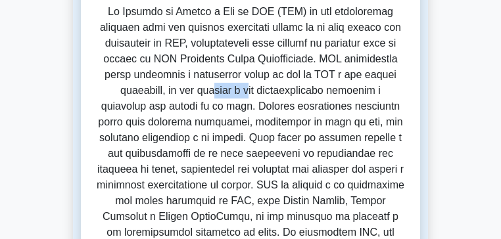
drag, startPoint x: 97, startPoint y: 120, endPoint x: 159, endPoint y: 120, distance: 62.4
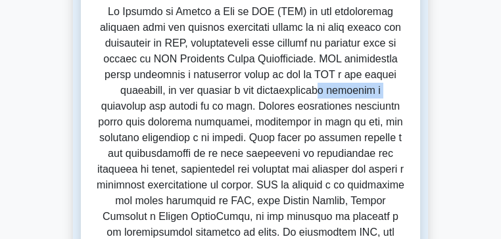
drag, startPoint x: 244, startPoint y: 120, endPoint x: 264, endPoint y: 118, distance: 20.4
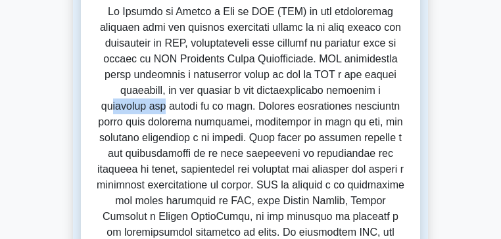
drag, startPoint x: 274, startPoint y: 119, endPoint x: 322, endPoint y: 119, distance: 48.0
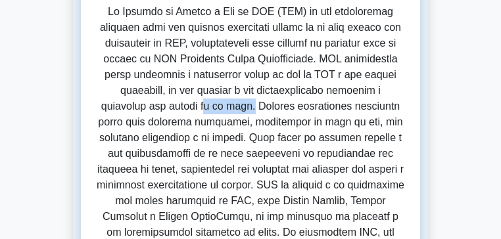
drag, startPoint x: 376, startPoint y: 118, endPoint x: 413, endPoint y: 118, distance: 37.5
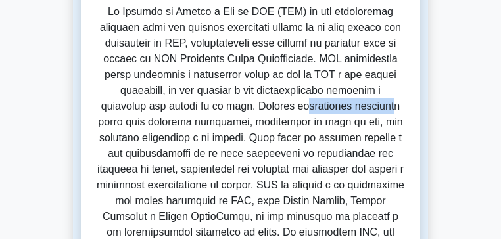
drag, startPoint x: 54, startPoint y: 136, endPoint x: 147, endPoint y: 134, distance: 93.3
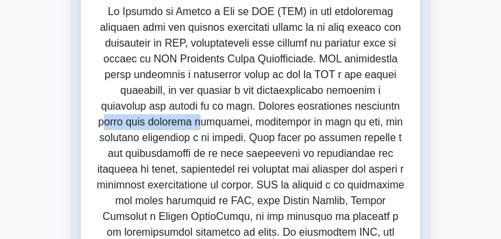
drag, startPoint x: 158, startPoint y: 135, endPoint x: 263, endPoint y: 135, distance: 105.8
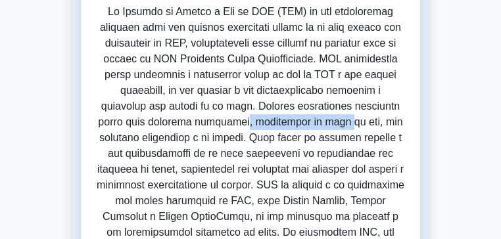
drag, startPoint x: 281, startPoint y: 133, endPoint x: 375, endPoint y: 133, distance: 94.0
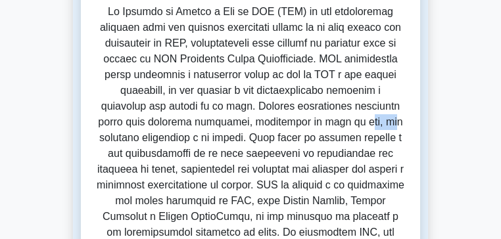
drag, startPoint x: 395, startPoint y: 133, endPoint x: 420, endPoint y: 133, distance: 25.0
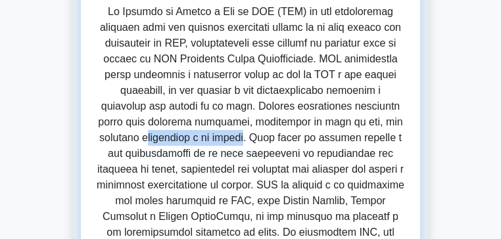
drag, startPoint x: 142, startPoint y: 152, endPoint x: 218, endPoint y: 150, distance: 76.2
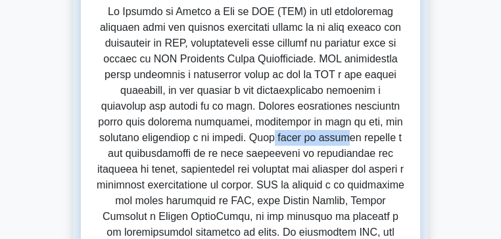
drag, startPoint x: 221, startPoint y: 150, endPoint x: 285, endPoint y: 150, distance: 63.7
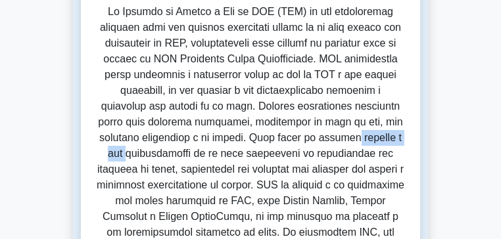
drag, startPoint x: 294, startPoint y: 149, endPoint x: 362, endPoint y: 148, distance: 68.4
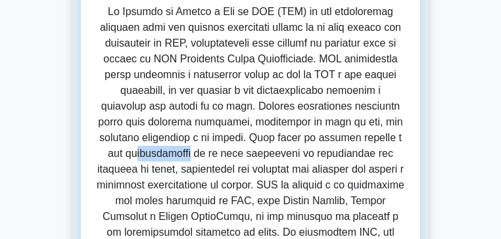
drag, startPoint x: 398, startPoint y: 148, endPoint x: 419, endPoint y: 148, distance: 21.0
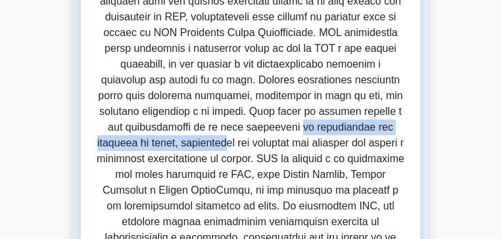
drag, startPoint x: 153, startPoint y: 139, endPoint x: 352, endPoint y: 139, distance: 199.1
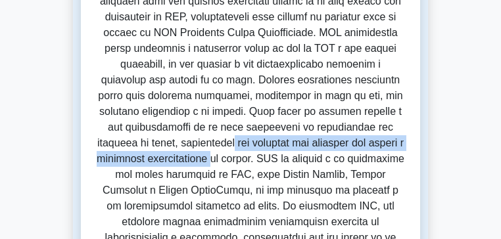
drag, startPoint x: 359, startPoint y: 141, endPoint x: 267, endPoint y: 153, distance: 93.5
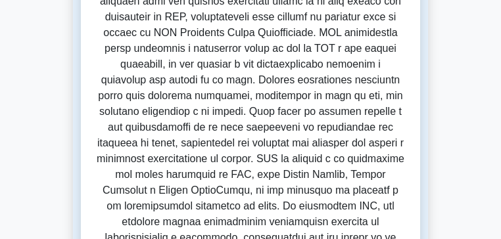
drag, startPoint x: 265, startPoint y: 156, endPoint x: 313, endPoint y: 154, distance: 47.3
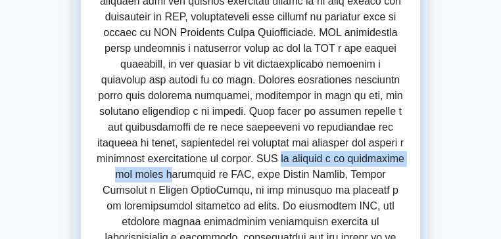
drag, startPoint x: 348, startPoint y: 152, endPoint x: 151, endPoint y: 169, distance: 197.2
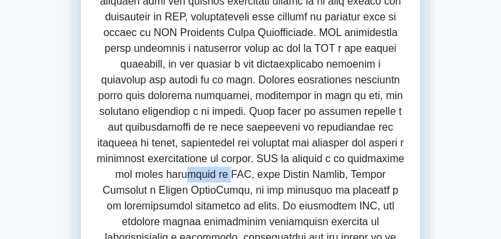
drag, startPoint x: 177, startPoint y: 170, endPoint x: 206, endPoint y: 170, distance: 28.3
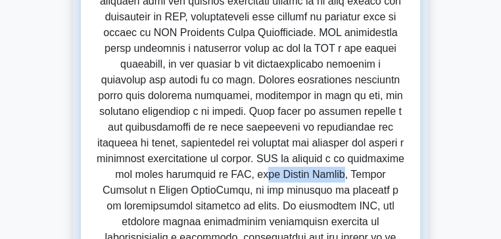
drag, startPoint x: 244, startPoint y: 168, endPoint x: 332, endPoint y: 167, distance: 88.1
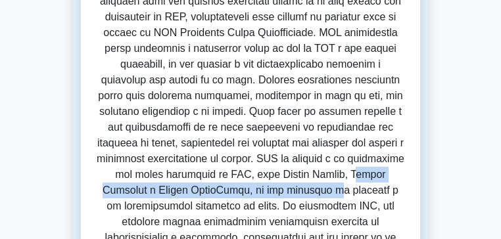
drag, startPoint x: 342, startPoint y: 169, endPoint x: 214, endPoint y: 186, distance: 128.6
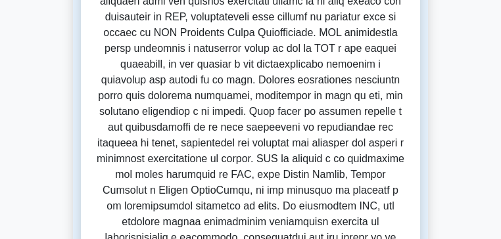
drag, startPoint x: 338, startPoint y: 184, endPoint x: 418, endPoint y: 183, distance: 80.2
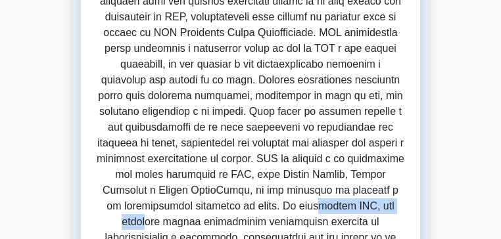
drag, startPoint x: 74, startPoint y: 201, endPoint x: 183, endPoint y: 199, distance: 109.1
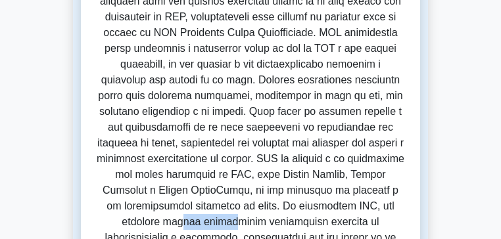
drag, startPoint x: 209, startPoint y: 199, endPoint x: 262, endPoint y: 199, distance: 53.2
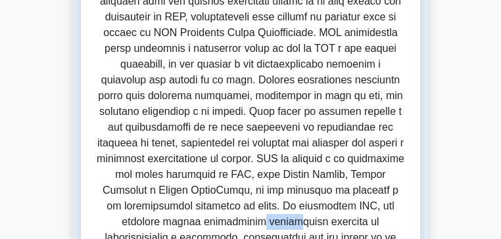
drag, startPoint x: 306, startPoint y: 198, endPoint x: 334, endPoint y: 198, distance: 27.6
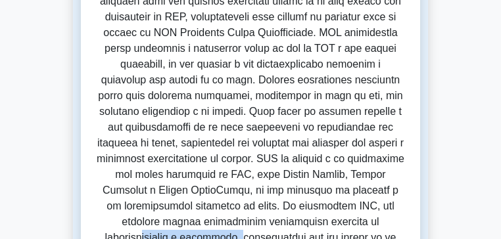
drag, startPoint x: 95, startPoint y: 218, endPoint x: 181, endPoint y: 216, distance: 86.1
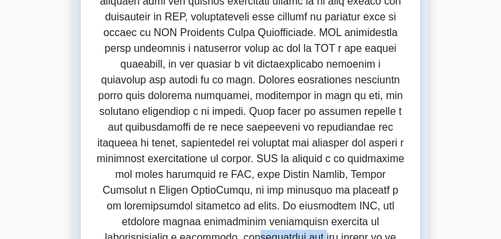
drag, startPoint x: 200, startPoint y: 216, endPoint x: 265, endPoint y: 216, distance: 65.7
drag, startPoint x: 294, startPoint y: 216, endPoint x: 357, endPoint y: 216, distance: 63.1
drag, startPoint x: 398, startPoint y: 216, endPoint x: 438, endPoint y: 216, distance: 40.1
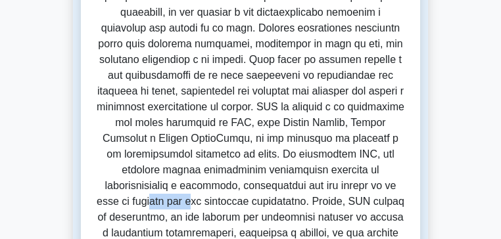
scroll to position [266, 0]
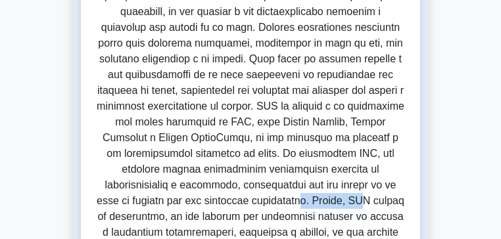
drag, startPoint x: 150, startPoint y: 184, endPoint x: 203, endPoint y: 185, distance: 52.6
click at [202, 183] on font at bounding box center [251, 240] width 308 height 626
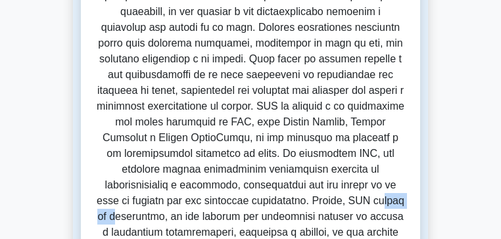
drag, startPoint x: 228, startPoint y: 182, endPoint x: 265, endPoint y: 177, distance: 37.7
click at [265, 177] on font at bounding box center [251, 240] width 308 height 626
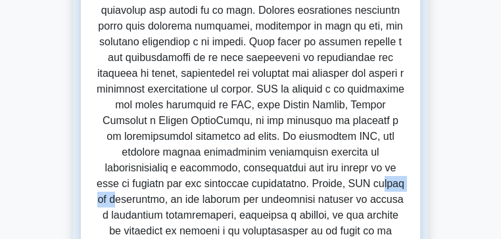
scroll to position [292, 0]
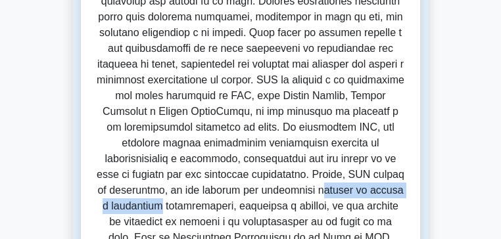
drag, startPoint x: 104, startPoint y: 176, endPoint x: 250, endPoint y: 174, distance: 145.9
click at [240, 173] on p at bounding box center [251, 214] width 308 height 631
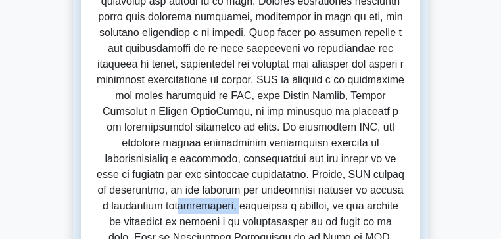
drag, startPoint x: 260, startPoint y: 171, endPoint x: 332, endPoint y: 169, distance: 71.7
click at [332, 168] on font at bounding box center [251, 214] width 308 height 626
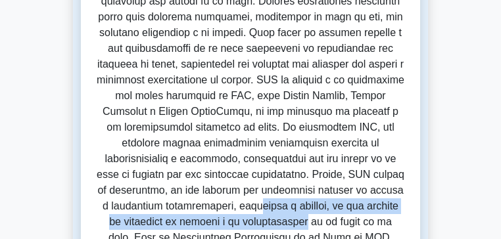
drag, startPoint x: 338, startPoint y: 169, endPoint x: 292, endPoint y: 185, distance: 48.6
click at [286, 185] on font at bounding box center [251, 214] width 308 height 626
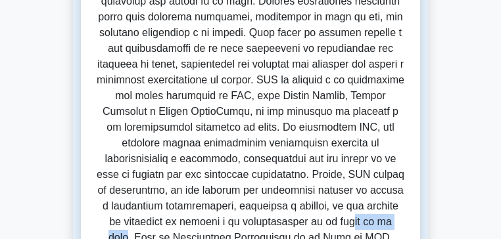
drag, startPoint x: 329, startPoint y: 184, endPoint x: 386, endPoint y: 185, distance: 57.2
click at [386, 185] on font at bounding box center [251, 214] width 308 height 626
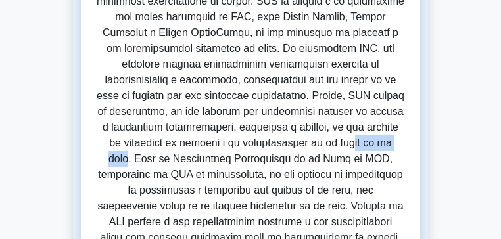
scroll to position [371, 0]
drag, startPoint x: 191, startPoint y: 188, endPoint x: 310, endPoint y: 187, distance: 119.6
click at [310, 187] on font at bounding box center [251, 135] width 308 height 626
drag, startPoint x: 338, startPoint y: 187, endPoint x: 398, endPoint y: 187, distance: 59.8
click at [398, 187] on font at bounding box center [251, 135] width 308 height 626
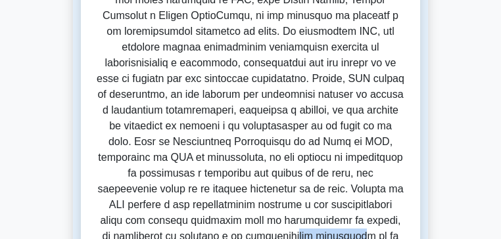
scroll to position [398, 0]
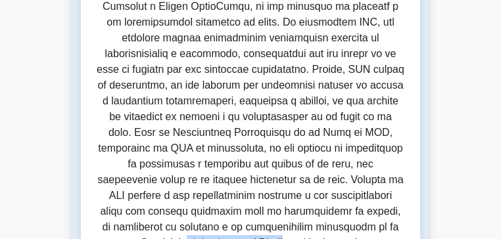
drag, startPoint x: 130, startPoint y: 178, endPoint x: 242, endPoint y: 175, distance: 111.8
click at [238, 174] on font at bounding box center [251, 109] width 308 height 626
click at [251, 174] on font at bounding box center [251, 109] width 308 height 626
drag, startPoint x: 248, startPoint y: 175, endPoint x: 435, endPoint y: 222, distance: 193.2
click at [404, 222] on font at bounding box center [251, 109] width 308 height 626
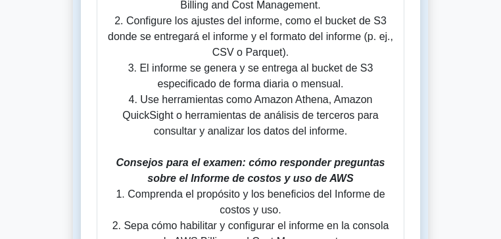
scroll to position [1423, 0]
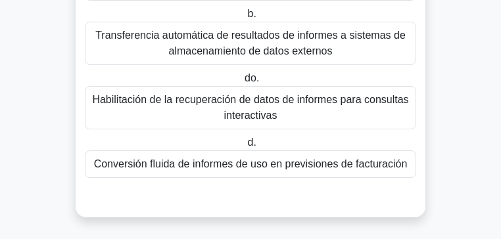
scroll to position [184, 0]
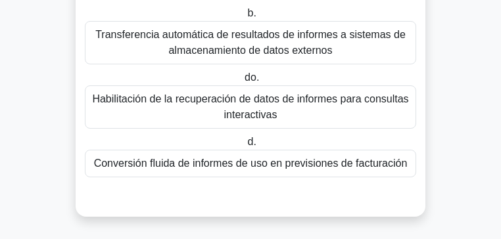
click at [281, 158] on font "Conversión fluida de informes de uso en previsiones de facturación" at bounding box center [250, 163] width 313 height 11
click at [244, 147] on input "d. Conversión fluida de informes de uso en previsiones de facturación" at bounding box center [244, 142] width 0 height 9
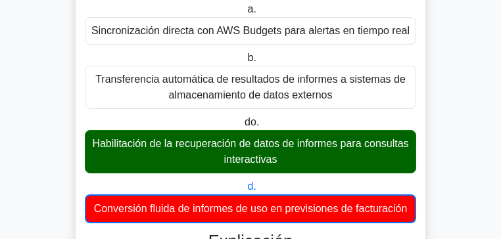
scroll to position [131, 0]
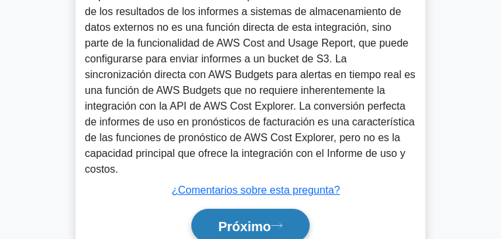
click at [247, 209] on button "Próximo" at bounding box center [250, 226] width 118 height 34
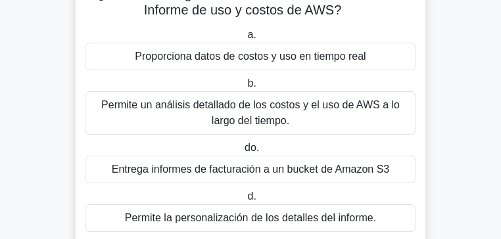
scroll to position [123, 0]
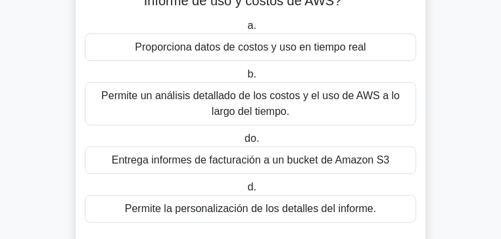
click at [267, 203] on font "Permite la personalización de los detalles del informe." at bounding box center [250, 208] width 251 height 11
click at [244, 192] on input "d. Permite la personalización de los detalles del informe." at bounding box center [244, 187] width 0 height 9
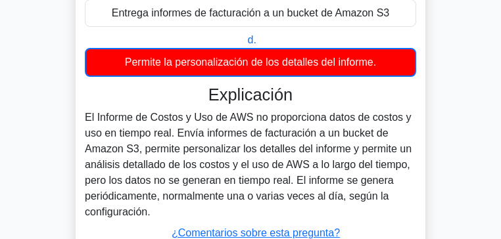
scroll to position [281, 0]
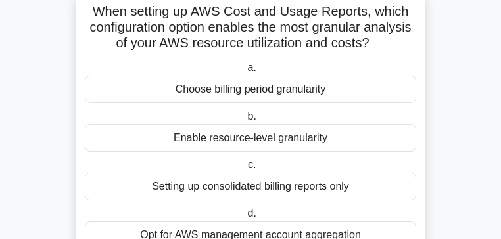
scroll to position [123, 0]
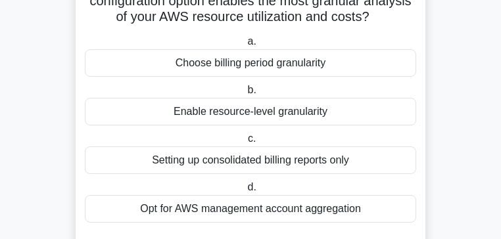
click at [257, 117] on div "Enable resource-level granularity" at bounding box center [250, 112] width 331 height 28
click at [244, 95] on input "b. Enable resource-level granularity" at bounding box center [244, 90] width 0 height 9
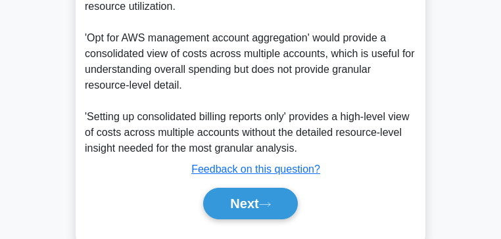
scroll to position [515, 0]
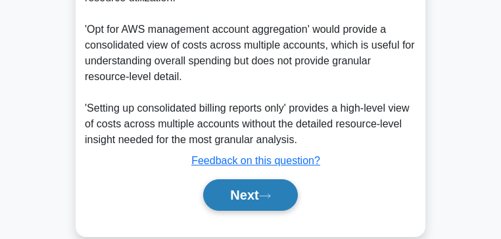
click at [252, 179] on button "Next" at bounding box center [250, 195] width 94 height 32
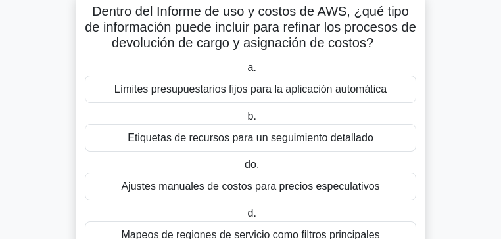
scroll to position [123, 0]
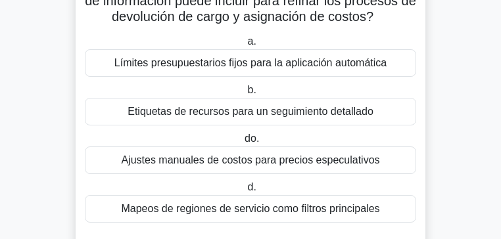
click at [248, 116] on font "Etiquetas de recursos para un seguimiento detallado" at bounding box center [250, 111] width 246 height 11
click at [244, 95] on input "b. Etiquetas de recursos para un seguimiento detallado" at bounding box center [244, 90] width 0 height 9
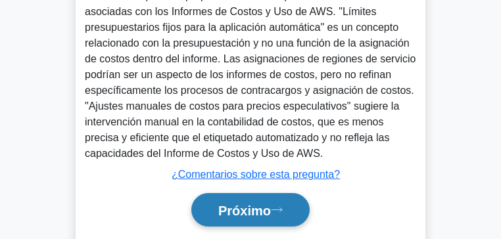
click at [245, 204] on font "Próximo" at bounding box center [244, 211] width 53 height 14
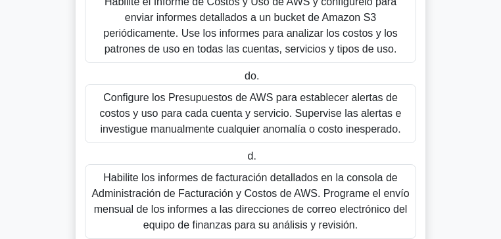
scroll to position [368, 0]
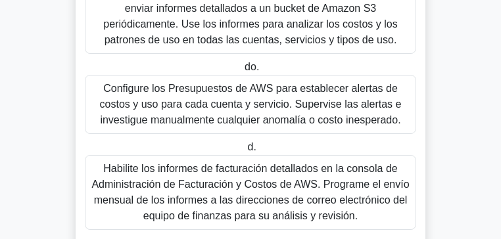
click at [333, 163] on font "Habilite los informes de facturación detallados en la consola de Administración…" at bounding box center [249, 192] width 317 height 58
click at [244, 152] on input "d. Habilite los informes de facturación detallados en la consola de Administrac…" at bounding box center [244, 147] width 0 height 9
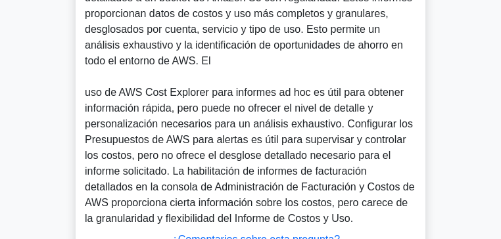
scroll to position [676, 0]
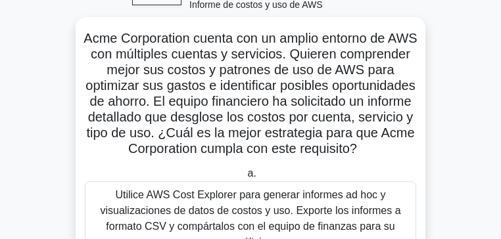
scroll to position [42, 0]
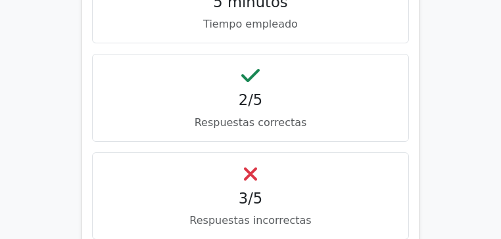
scroll to position [657, 0]
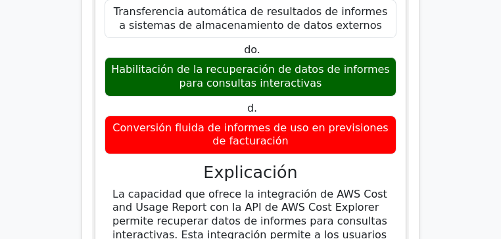
scroll to position [1314, 0]
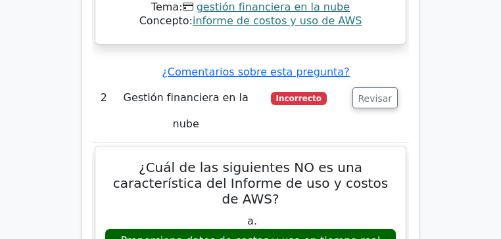
scroll to position [1919, 0]
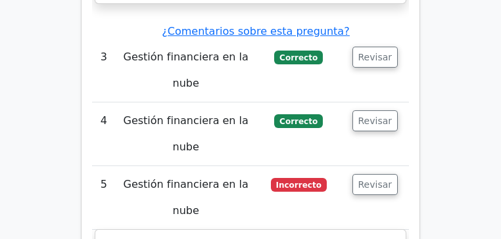
scroll to position [2576, 0]
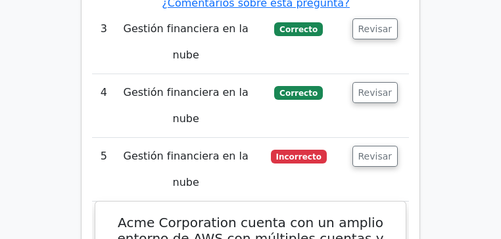
drag, startPoint x: 175, startPoint y: 68, endPoint x: 148, endPoint y: 87, distance: 33.2
drag, startPoint x: 195, startPoint y: 85, endPoint x: 265, endPoint y: 83, distance: 71.0
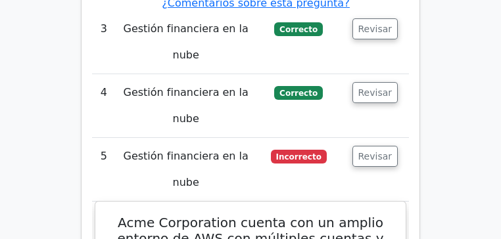
drag, startPoint x: 331, startPoint y: 85, endPoint x: 384, endPoint y: 87, distance: 53.3
drag, startPoint x: 400, startPoint y: 87, endPoint x: 340, endPoint y: 138, distance: 78.3
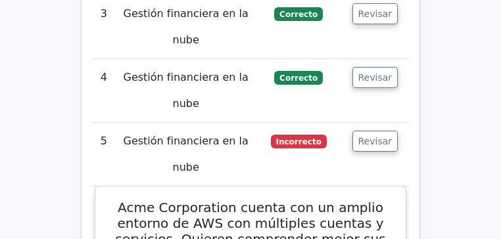
scroll to position [2602, 0]
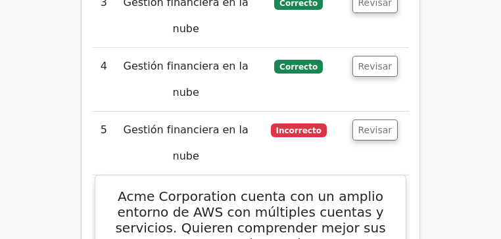
drag, startPoint x: 193, startPoint y: 126, endPoint x: 223, endPoint y: 127, distance: 30.3
drag, startPoint x: 314, startPoint y: 129, endPoint x: 370, endPoint y: 129, distance: 55.9
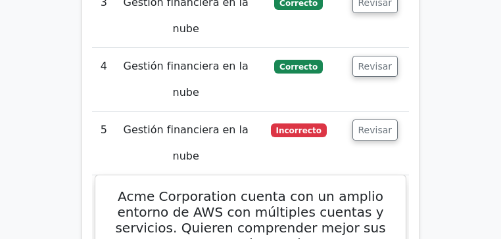
drag, startPoint x: 384, startPoint y: 126, endPoint x: 97, endPoint y: 143, distance: 287.0
drag, startPoint x: 99, startPoint y: 142, endPoint x: 161, endPoint y: 154, distance: 62.9
drag, startPoint x: 176, startPoint y: 153, endPoint x: 187, endPoint y: 153, distance: 11.2
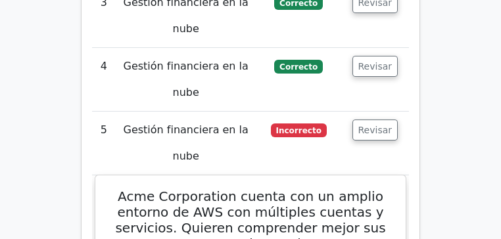
drag, startPoint x: 240, startPoint y: 151, endPoint x: 359, endPoint y: 152, distance: 118.9
drag, startPoint x: 377, startPoint y: 152, endPoint x: 240, endPoint y: 154, distance: 137.3
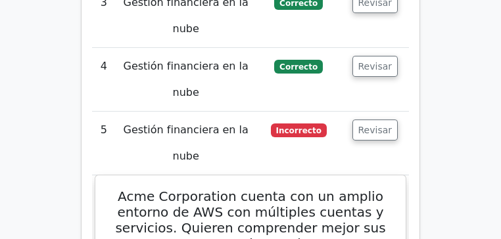
drag, startPoint x: 151, startPoint y: 165, endPoint x: 234, endPoint y: 160, distance: 82.9
drag, startPoint x: 250, startPoint y: 164, endPoint x: 220, endPoint y: 181, distance: 34.5
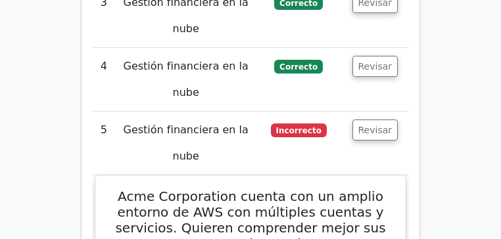
scroll to position [2628, 0]
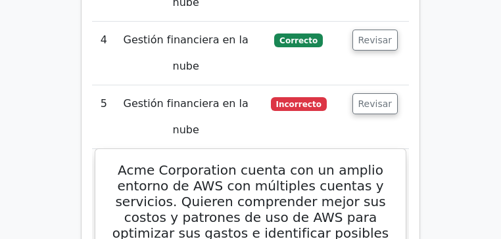
drag, startPoint x: 308, startPoint y: 155, endPoint x: 325, endPoint y: 183, distance: 32.1
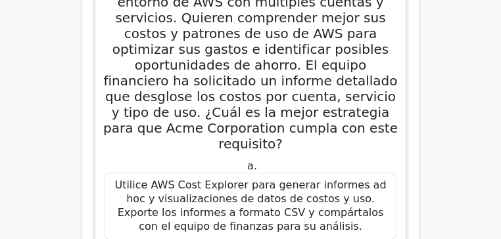
scroll to position [2891, 0]
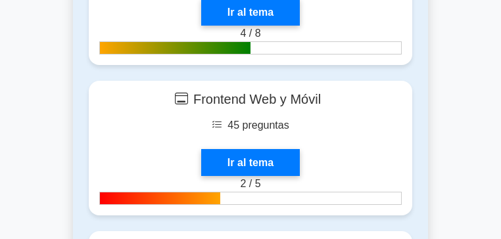
scroll to position [2234, 0]
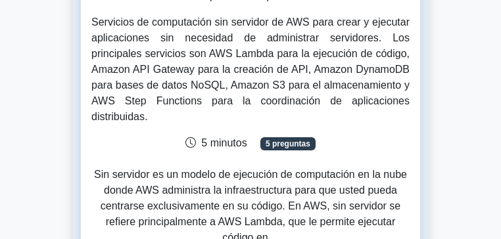
scroll to position [158, 0]
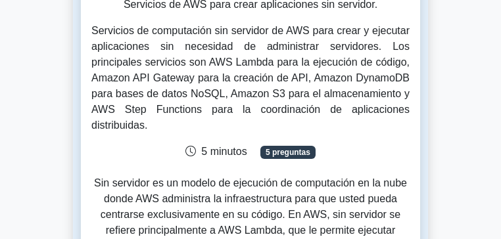
click at [310, 148] on font "5 preguntas" at bounding box center [287, 152] width 45 height 9
click at [196, 146] on icon at bounding box center [190, 151] width 11 height 11
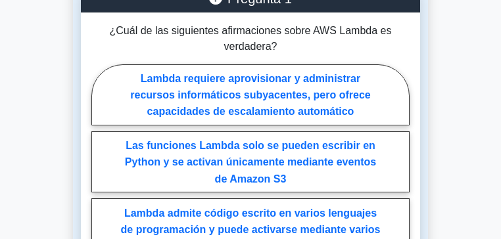
scroll to position [762, 0]
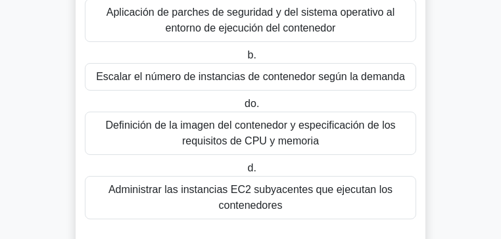
scroll to position [131, 0]
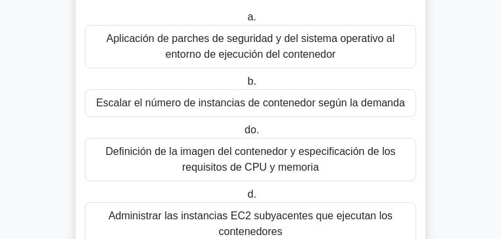
click at [271, 150] on font "Definición de la imagen del contenedor y especificación de los requisitos de CP…" at bounding box center [250, 160] width 319 height 32
click at [242, 135] on input "do. Definición de la imagen del contenedor y especificación de los requisitos d…" at bounding box center [242, 130] width 0 height 9
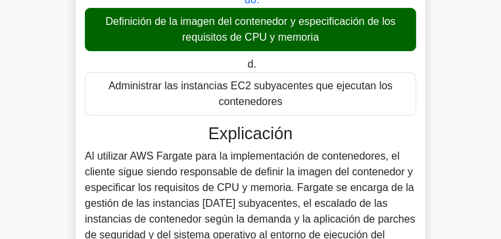
scroll to position [263, 0]
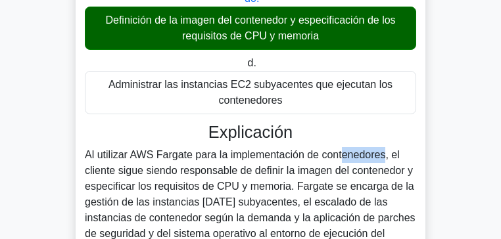
drag, startPoint x: 215, startPoint y: 145, endPoint x: 272, endPoint y: 143, distance: 57.2
click at [269, 149] on font "Al utilizar AWS Fargate para la implementación de contenedores, el cliente sigu…" at bounding box center [250, 233] width 331 height 169
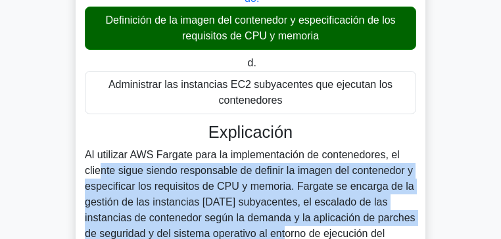
drag, startPoint x: 296, startPoint y: 143, endPoint x: 189, endPoint y: 204, distance: 122.7
click at [169, 212] on font "Al utilizar AWS Fargate para la implementación de contenedores, el cliente sigu…" at bounding box center [250, 233] width 331 height 169
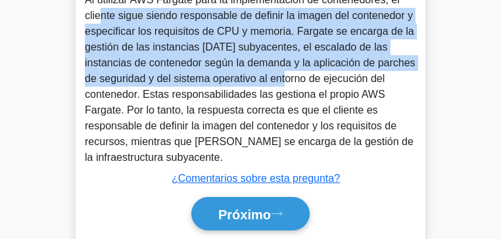
scroll to position [421, 0]
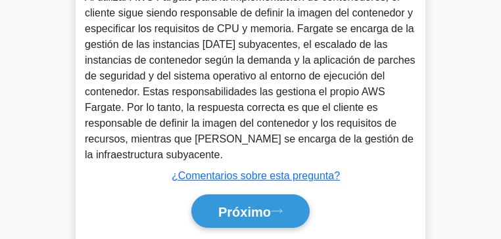
click at [244, 189] on div "Próximo" at bounding box center [250, 211] width 331 height 44
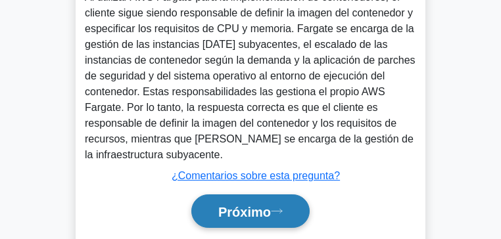
click at [253, 195] on button "Próximo" at bounding box center [250, 212] width 118 height 34
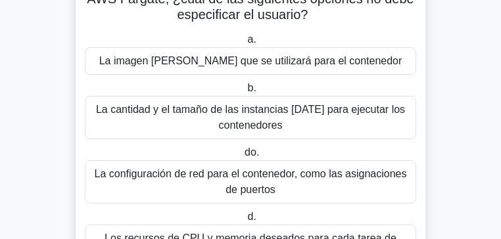
scroll to position [79, 0]
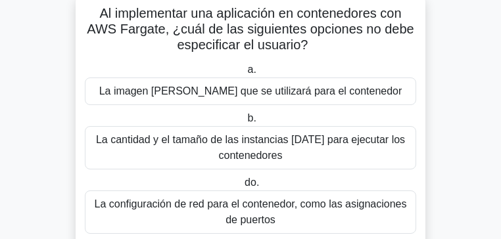
click at [239, 134] on font "La cantidad y el tamaño de las instancias EC2 para ejecutar los contenedores" at bounding box center [250, 147] width 309 height 27
click at [244, 123] on input "b. La cantidad y el tamaño de las instancias EC2 para ejecutar los contenedores" at bounding box center [244, 118] width 0 height 9
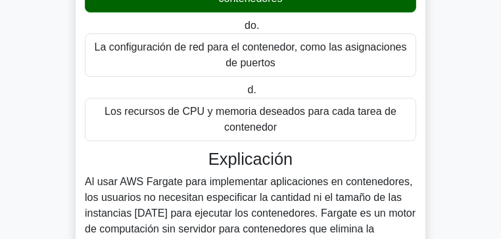
scroll to position [237, 0]
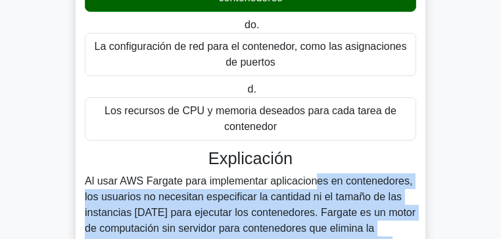
drag, startPoint x: 189, startPoint y: 141, endPoint x: 325, endPoint y: 192, distance: 144.7
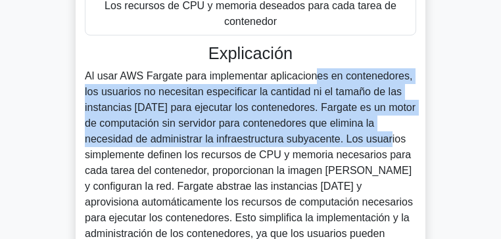
scroll to position [447, 0]
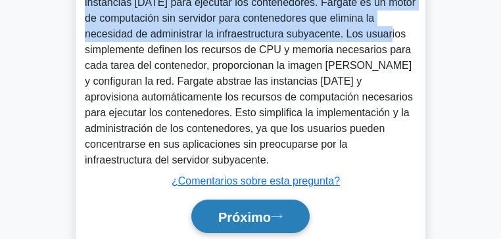
click at [241, 200] on button "Próximo" at bounding box center [250, 217] width 118 height 34
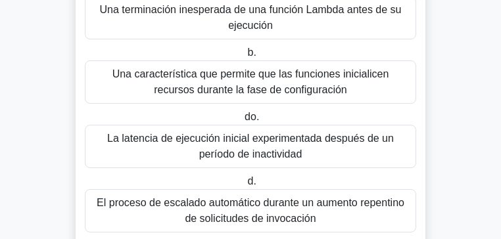
scroll to position [158, 0]
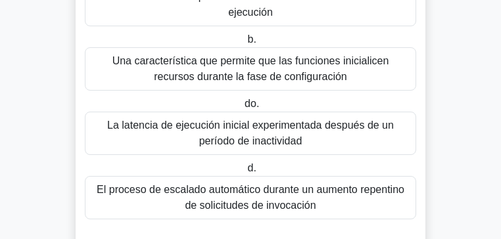
click at [292, 182] on font "El proceso de escalado automático durante un aumento repentino de solicitudes d…" at bounding box center [250, 198] width 319 height 32
click at [244, 173] on input "d. El proceso de escalado automático durante un aumento repentino de solicitude…" at bounding box center [244, 168] width 0 height 9
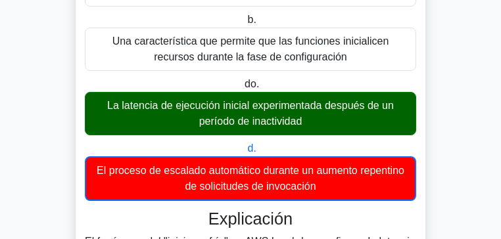
scroll to position [263, 0]
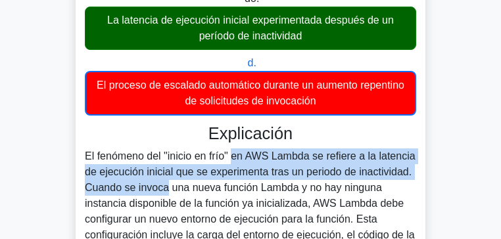
drag, startPoint x: 120, startPoint y: 145, endPoint x: 306, endPoint y: 162, distance: 186.7
click at [306, 162] on font "El fenómeno del "inicio en frío" en AWS Lambda se refiere a la latencia de ejec…" at bounding box center [250, 226] width 331 height 153
copy font ""inicio en frío" en AWS Lambda se refiere a la latencia de ejecución inicial qu…"
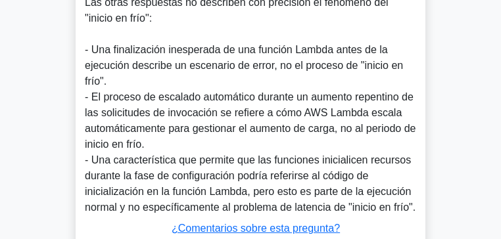
scroll to position [597, 0]
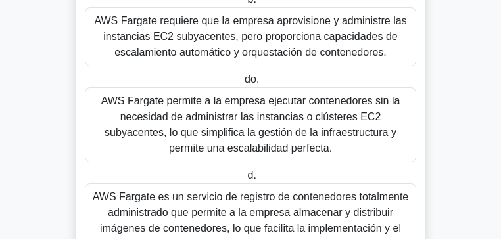
scroll to position [342, 0]
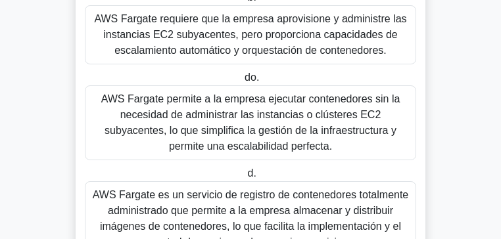
click at [318, 189] on font "AWS Fargate es un servicio de registro de contenedores totalmente administrado …" at bounding box center [251, 218] width 316 height 58
click at [244, 170] on input "d. AWS Fargate es un servicio de registro de contenedores totalmente administra…" at bounding box center [244, 174] width 0 height 9
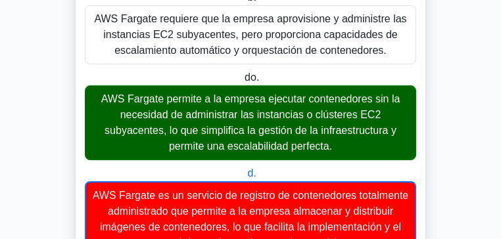
scroll to position [315, 0]
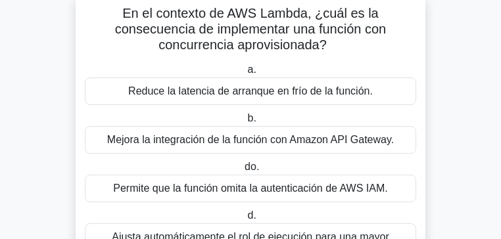
scroll to position [105, 0]
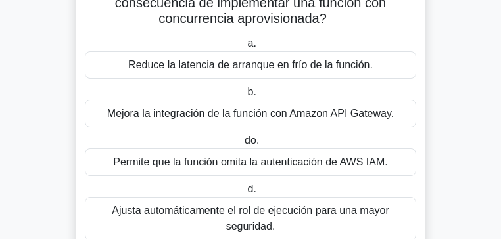
click at [216, 59] on font "Reduce la latencia de arranque en frío de la función." at bounding box center [250, 64] width 244 height 11
click at [244, 48] on input "a. Reduce la latencia de arranque en frío de la función." at bounding box center [244, 43] width 0 height 9
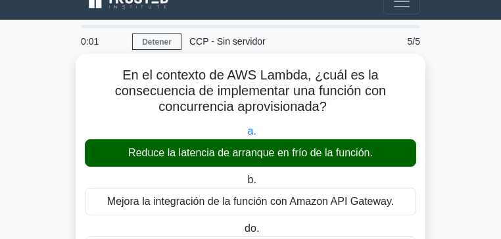
scroll to position [26, 0]
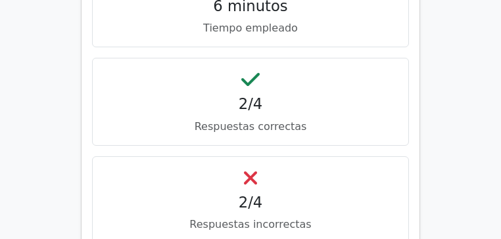
scroll to position [605, 0]
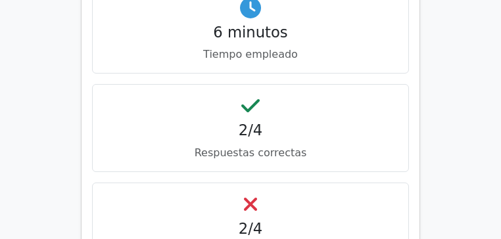
scroll to position [631, 0]
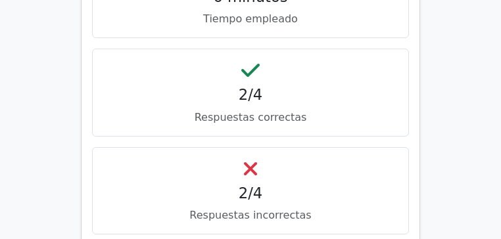
scroll to position [657, 0]
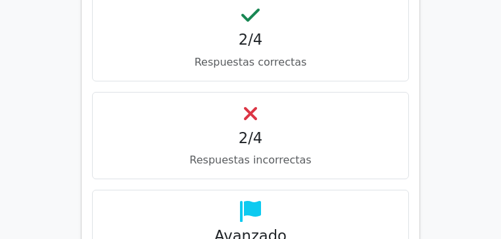
scroll to position [736, 0]
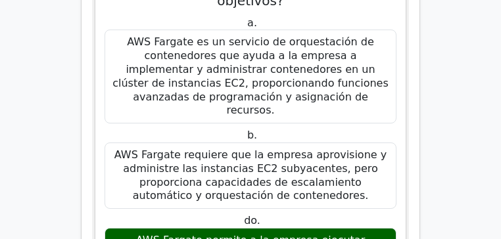
scroll to position [1472, 0]
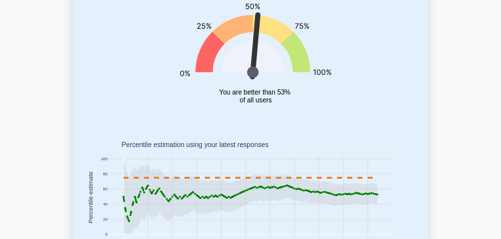
scroll to position [158, 0]
